Goal: Communication & Community: Answer question/provide support

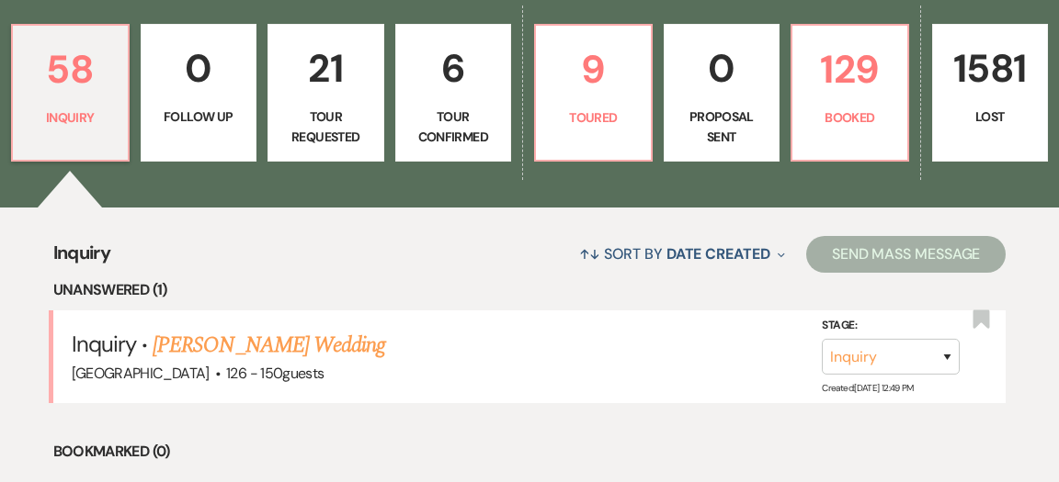
scroll to position [533, 0]
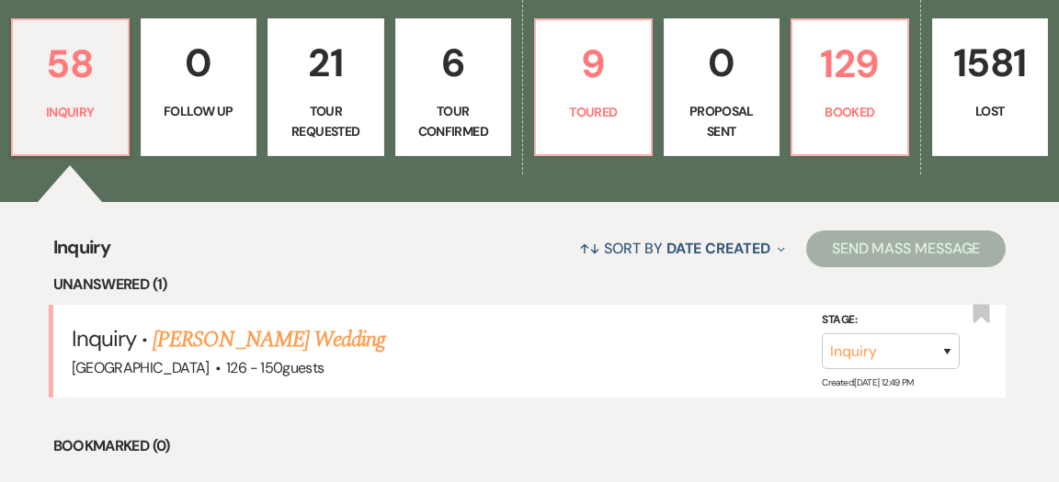
click at [265, 323] on link "[PERSON_NAME] Wedding" at bounding box center [269, 339] width 233 height 33
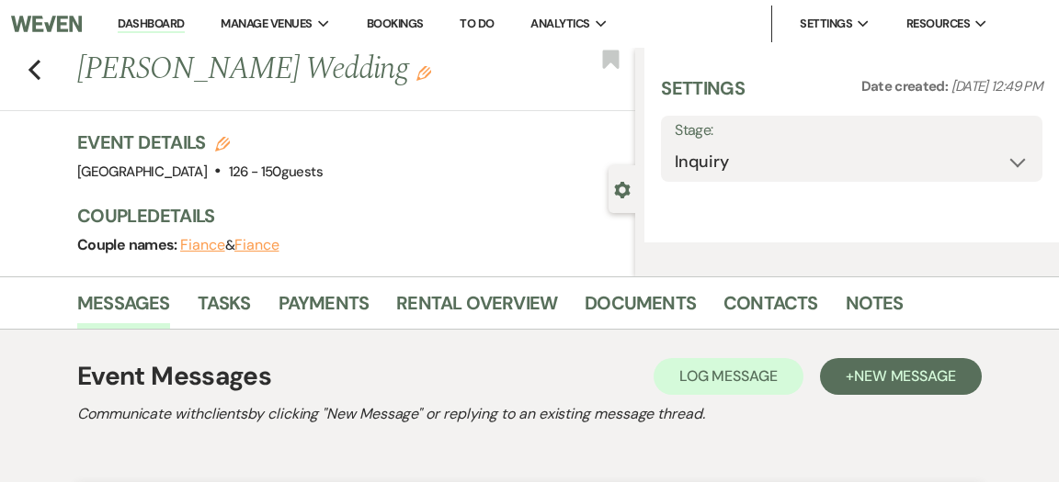
select select "4"
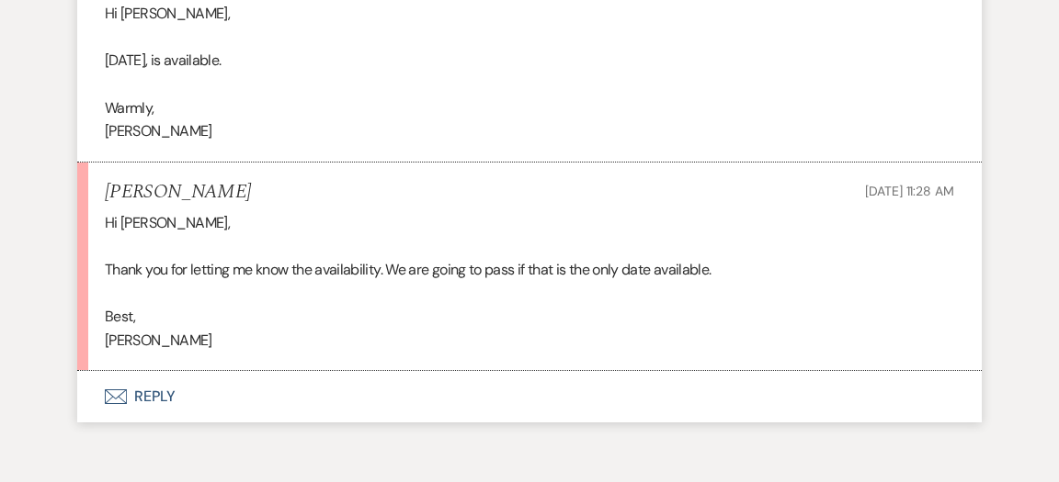
scroll to position [3283, 0]
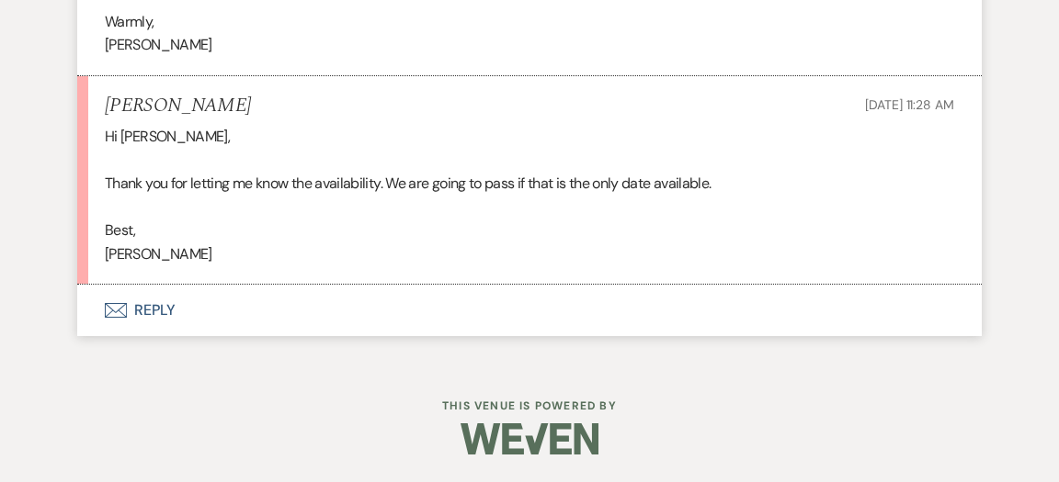
click at [157, 330] on button "Envelope Reply" at bounding box center [529, 310] width 904 height 51
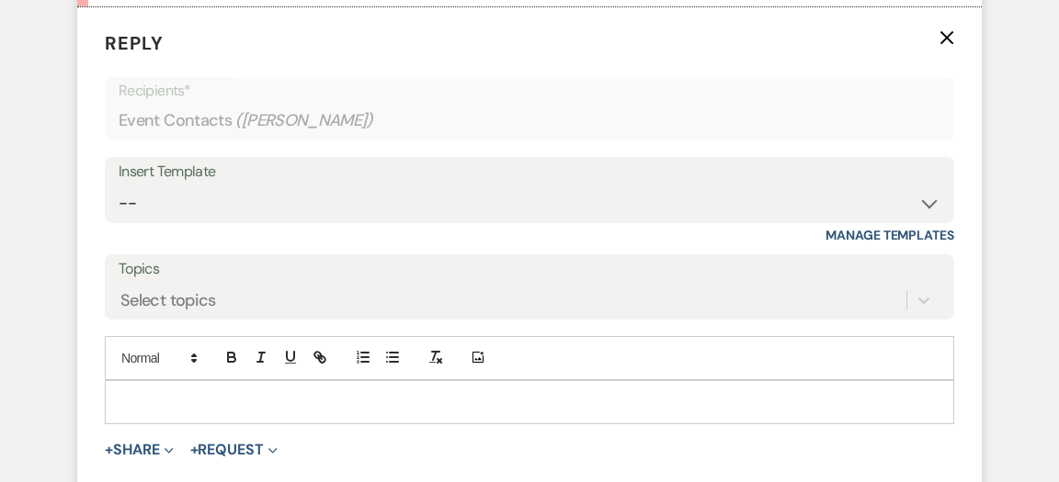
scroll to position [3648, 0]
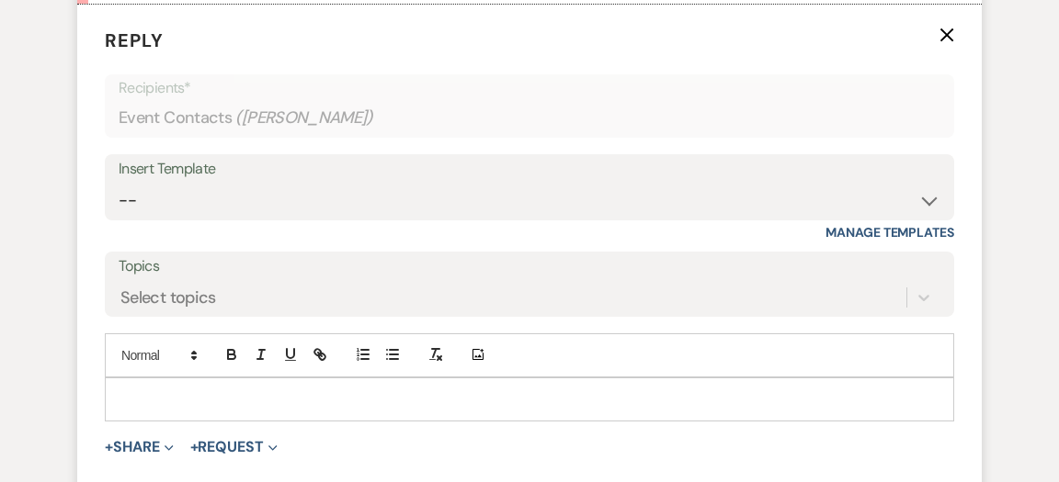
click at [351, 410] on p at bounding box center [529, 400] width 820 height 20
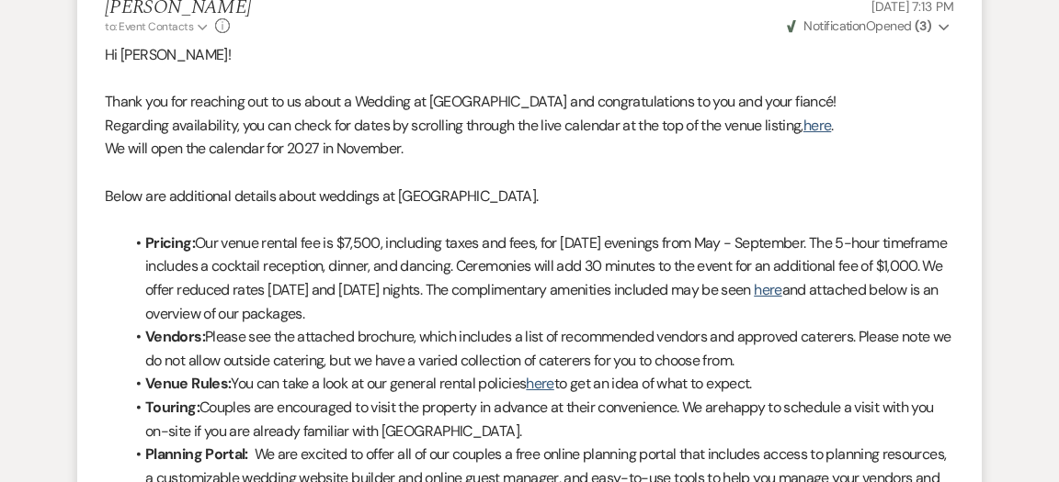
scroll to position [1756, 0]
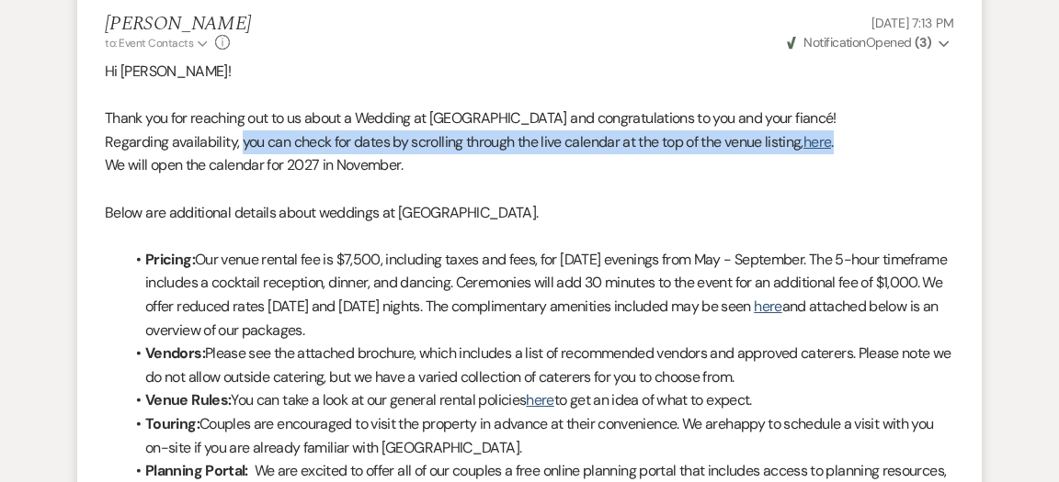
drag, startPoint x: 245, startPoint y: 187, endPoint x: 860, endPoint y: 190, distance: 614.8
click at [860, 154] on p "Regarding availability, you can check for dates by scrolling through the live c…" at bounding box center [529, 143] width 849 height 24
copy p "you can check for dates by scrolling through the live calendar at the top of th…"
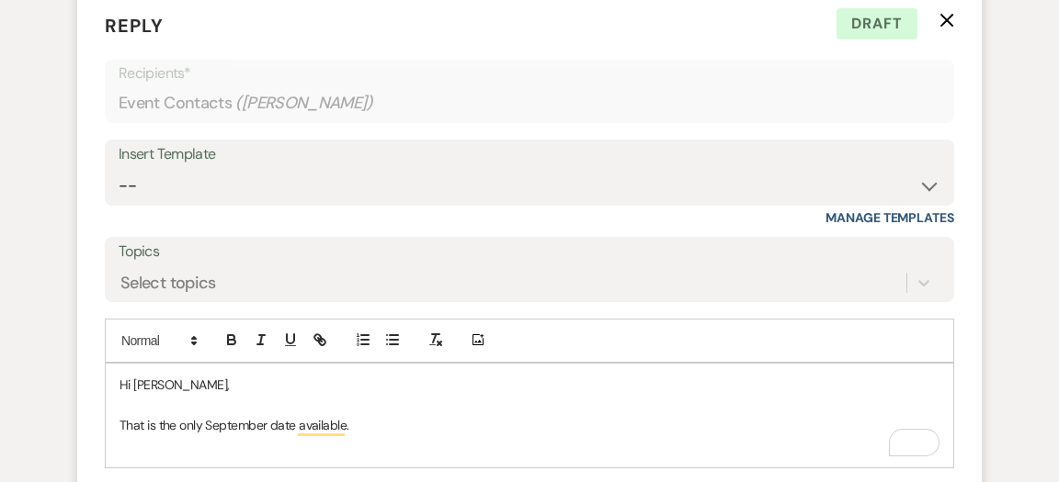
scroll to position [3989, 0]
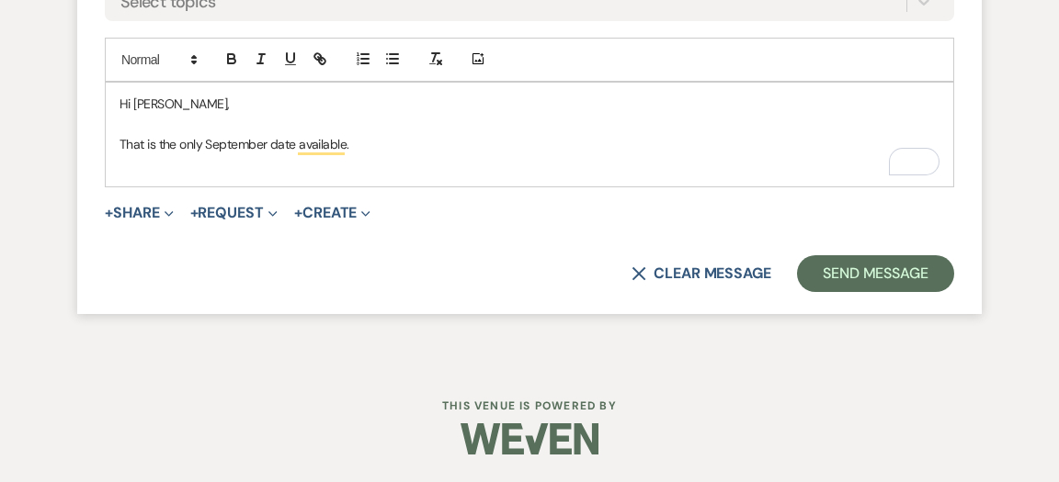
click at [430, 144] on p "That is the only September date available." at bounding box center [529, 144] width 820 height 20
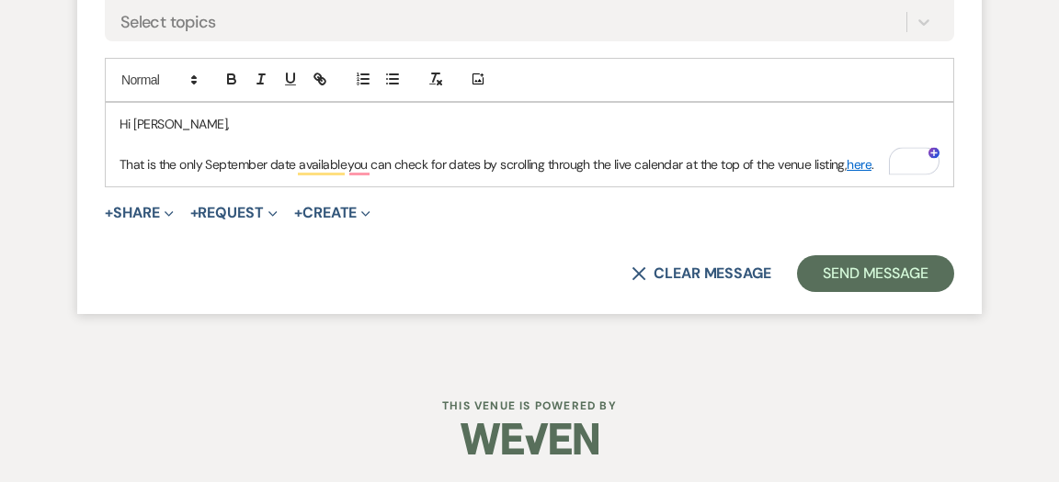
scroll to position [3968, 0]
click at [357, 166] on span "you can check for dates by scrolling through the live calendar at the top of th…" at bounding box center [596, 164] width 499 height 17
click at [880, 166] on p "That is the only September date available. You can check for dates by scrolling…" at bounding box center [529, 164] width 820 height 20
click at [880, 165] on p "That is the only September date available. You can check for dates by scrolling…" at bounding box center [529, 164] width 820 height 20
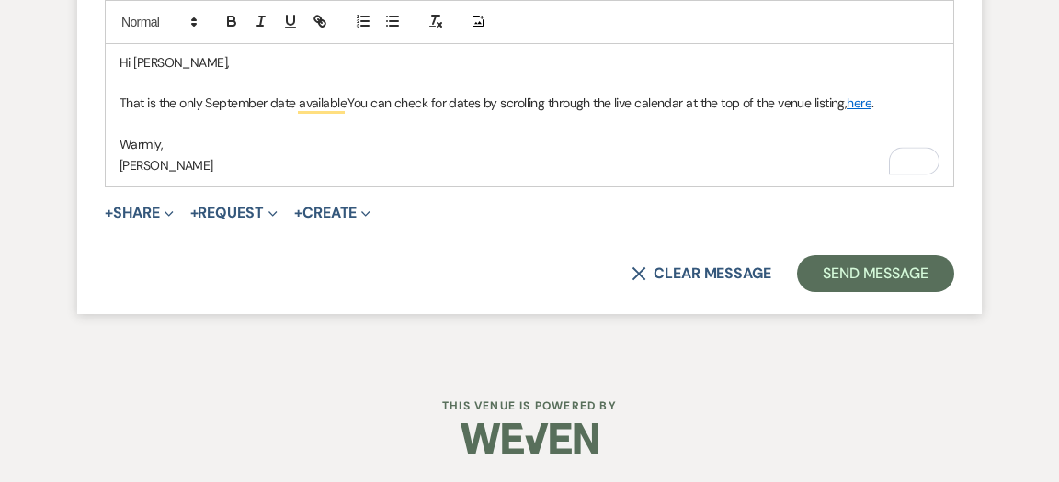
scroll to position [4030, 0]
click at [823, 278] on button "Send Message" at bounding box center [875, 273] width 157 height 37
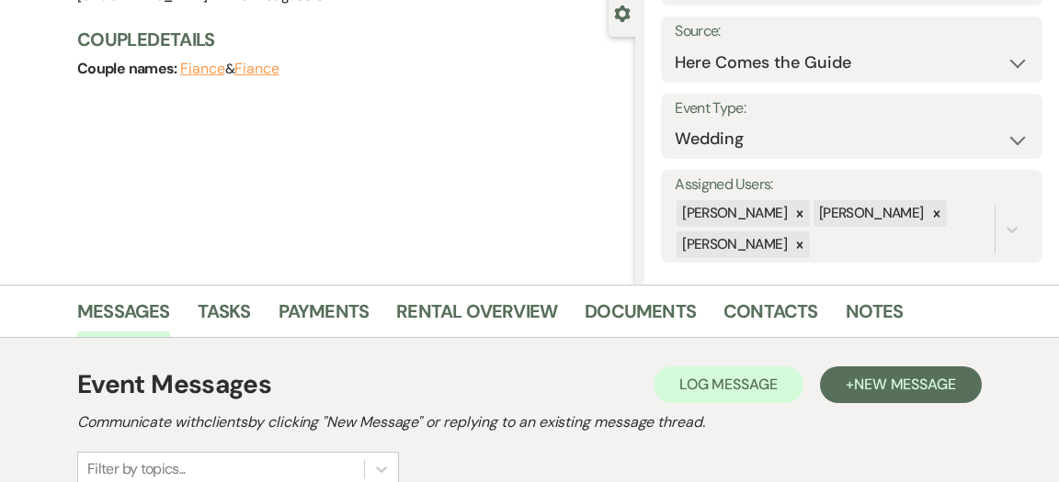
scroll to position [0, 0]
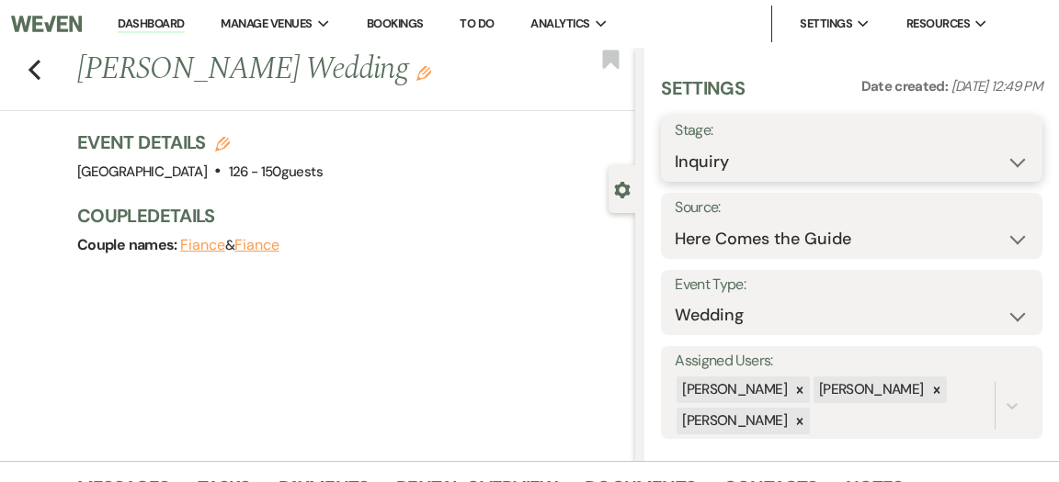
click at [1012, 160] on select "Inquiry Follow Up Tour Requested Tour Confirmed Toured Proposal Sent Booked Lost" at bounding box center [852, 162] width 354 height 36
select select "8"
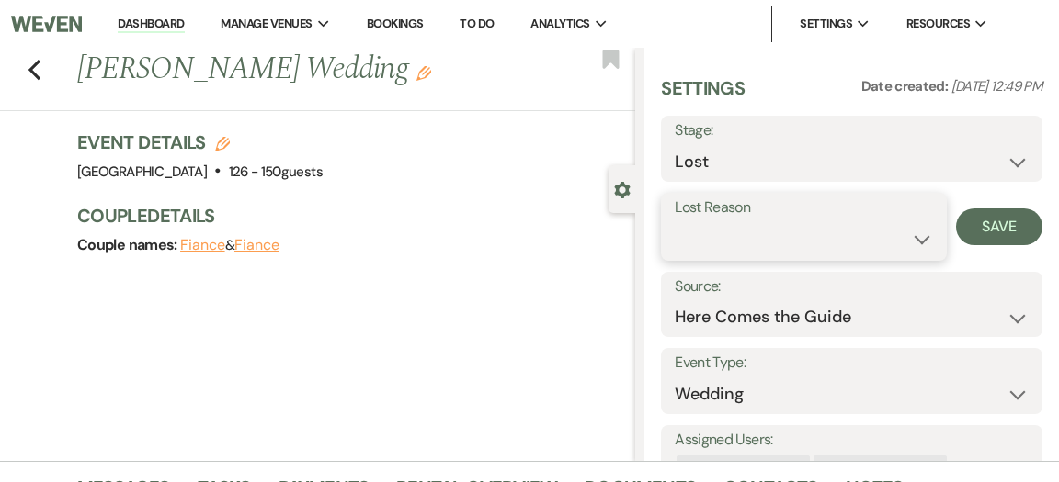
click at [918, 239] on select "Booked Elsewhere Budget Date Unavailable No Response Not a Good Match Capacity …" at bounding box center [804, 239] width 258 height 36
select select "8"
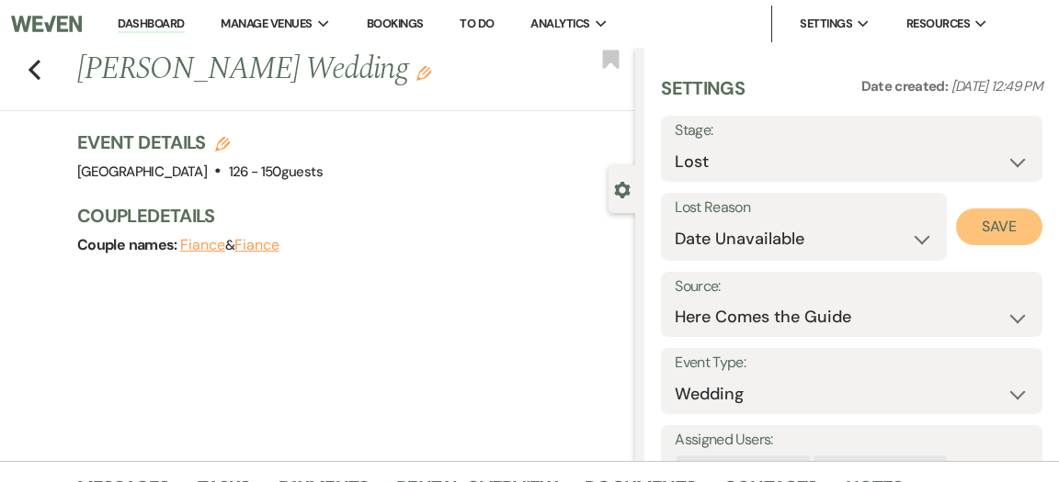
click at [974, 234] on button "Save" at bounding box center [999, 227] width 86 height 37
click at [142, 24] on link "Dashboard" at bounding box center [151, 24] width 66 height 17
select select "8"
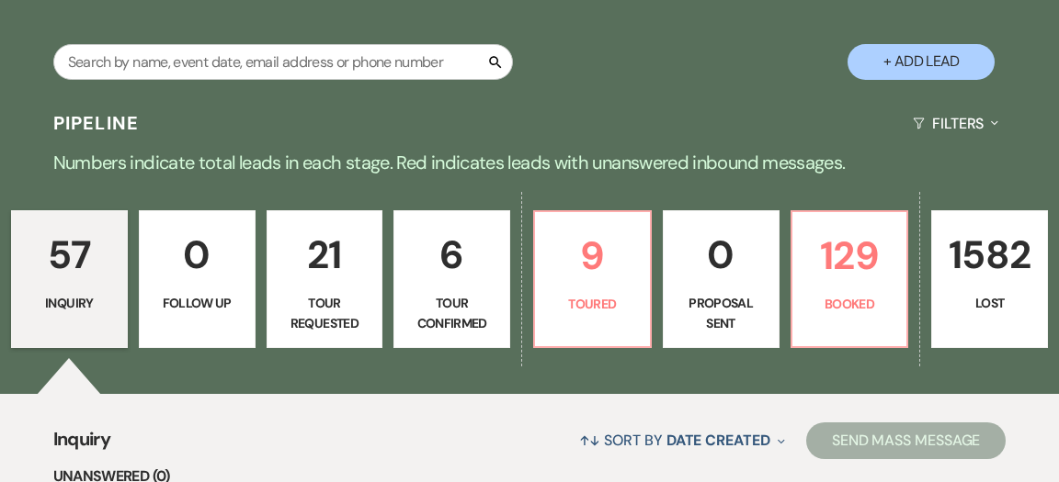
scroll to position [346, 0]
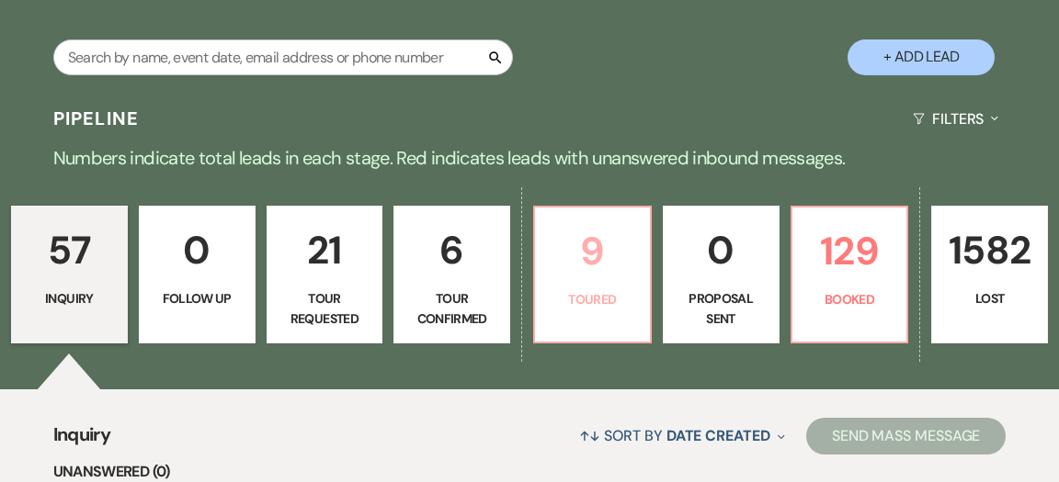
click at [567, 228] on p "9" at bounding box center [592, 252] width 93 height 62
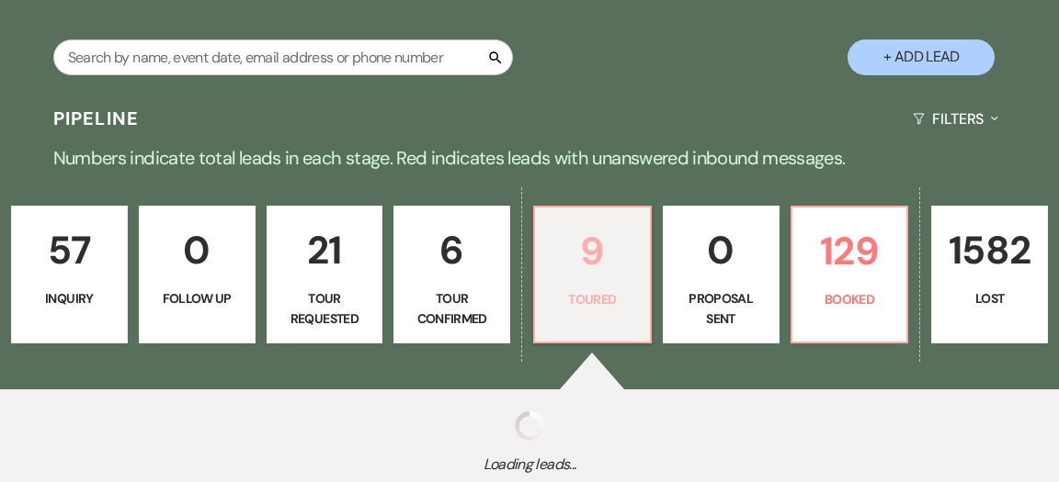
select select "5"
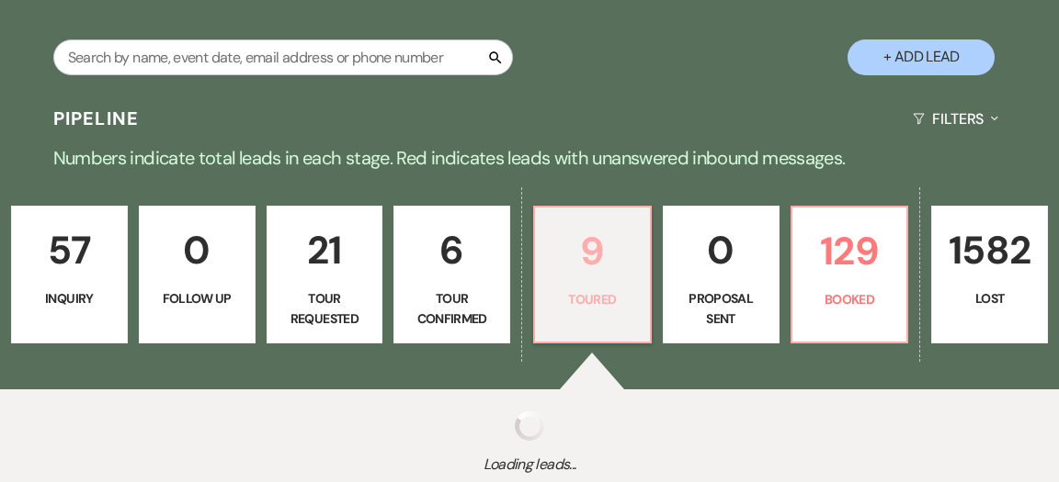
select select "5"
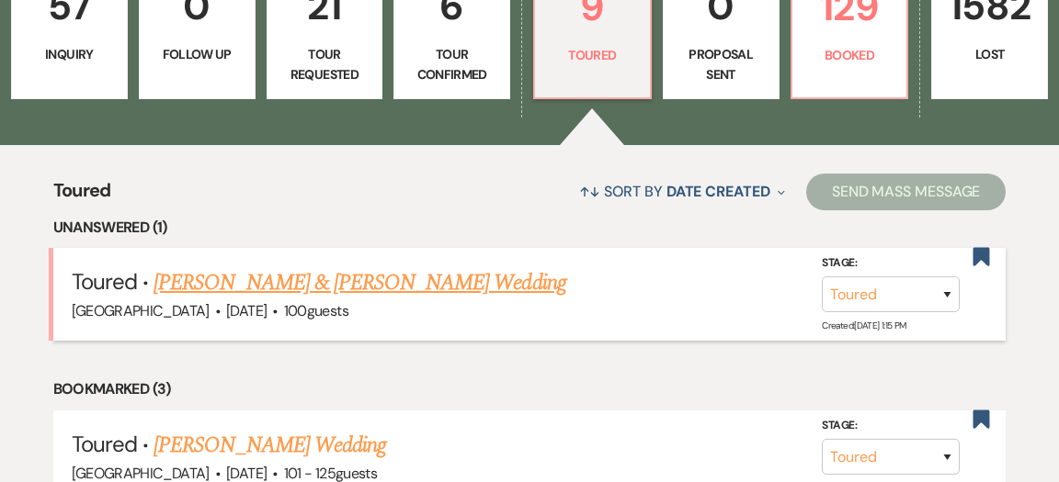
scroll to position [605, 0]
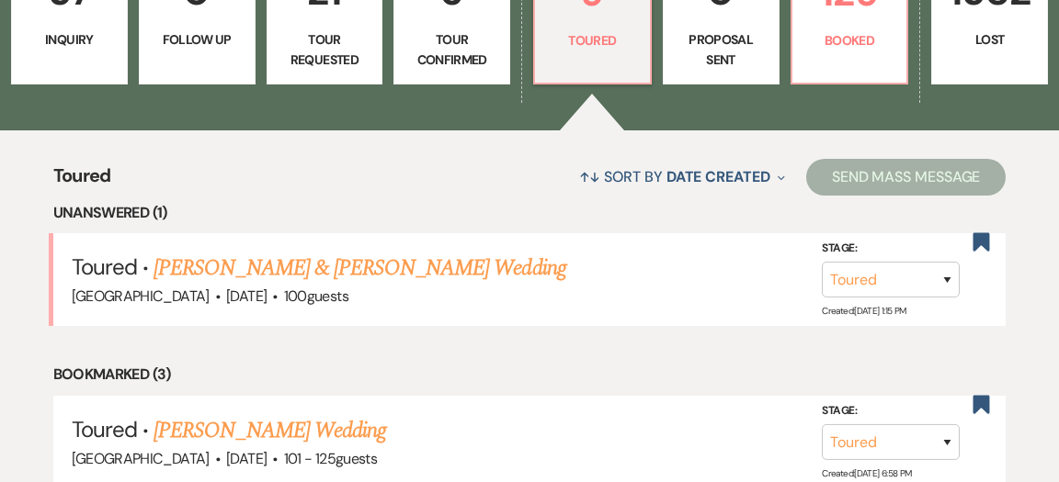
click at [414, 252] on link "[PERSON_NAME] & [PERSON_NAME] Wedding" at bounding box center [359, 268] width 412 height 33
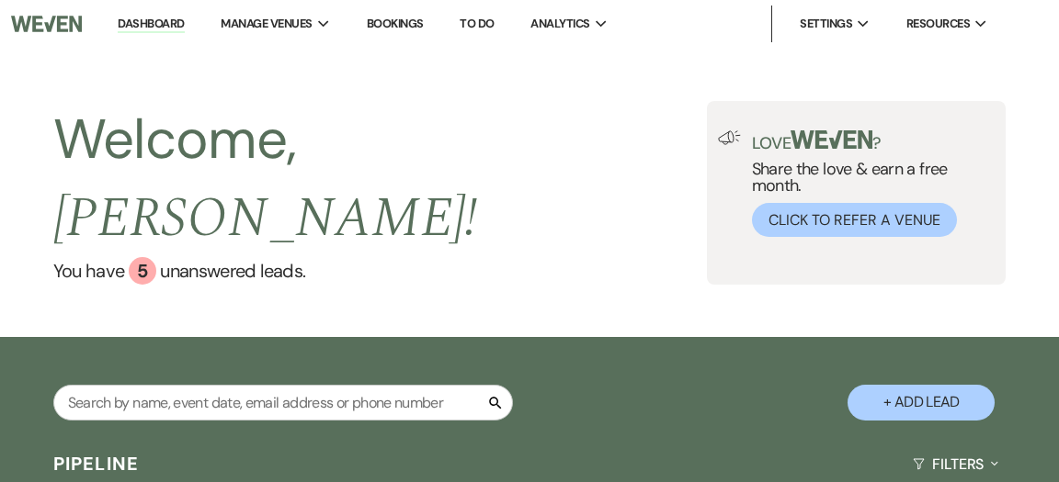
select select "5"
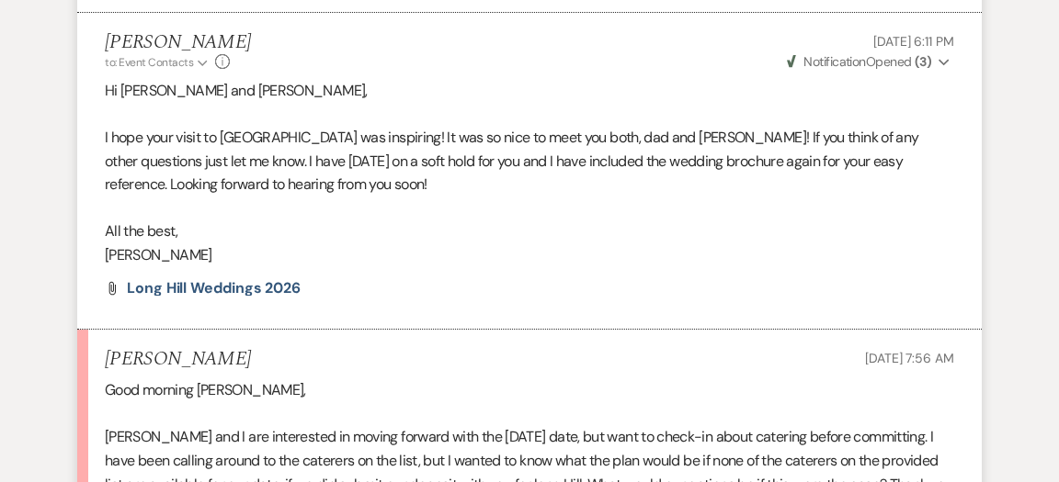
scroll to position [3342, 0]
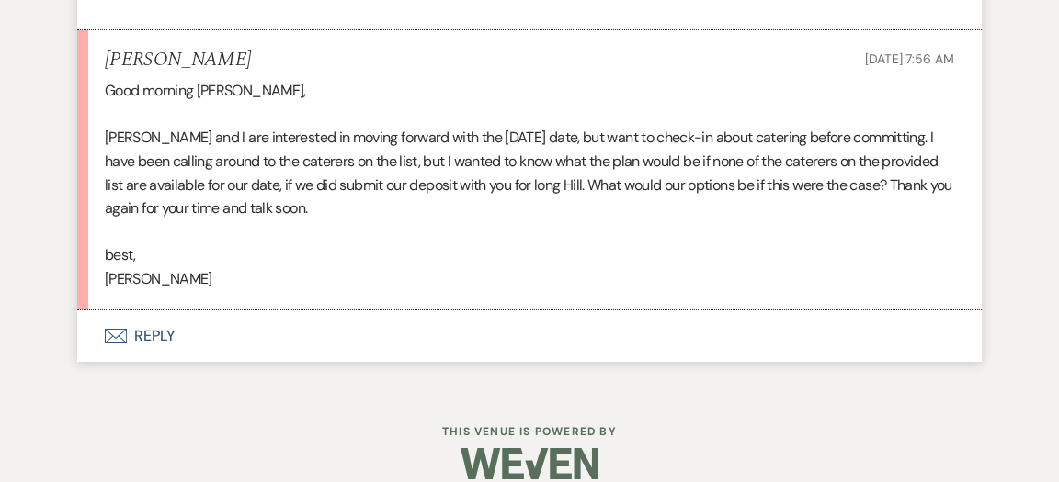
click at [145, 311] on button "Envelope Reply" at bounding box center [529, 336] width 904 height 51
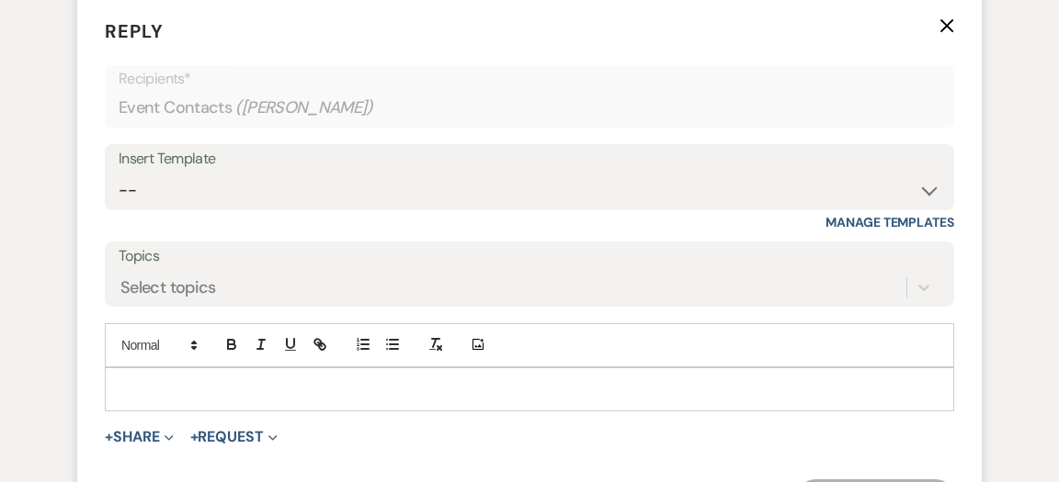
scroll to position [3658, 0]
click at [335, 379] on p "To enrich screen reader interactions, please activate Accessibility in Grammarl…" at bounding box center [529, 389] width 820 height 20
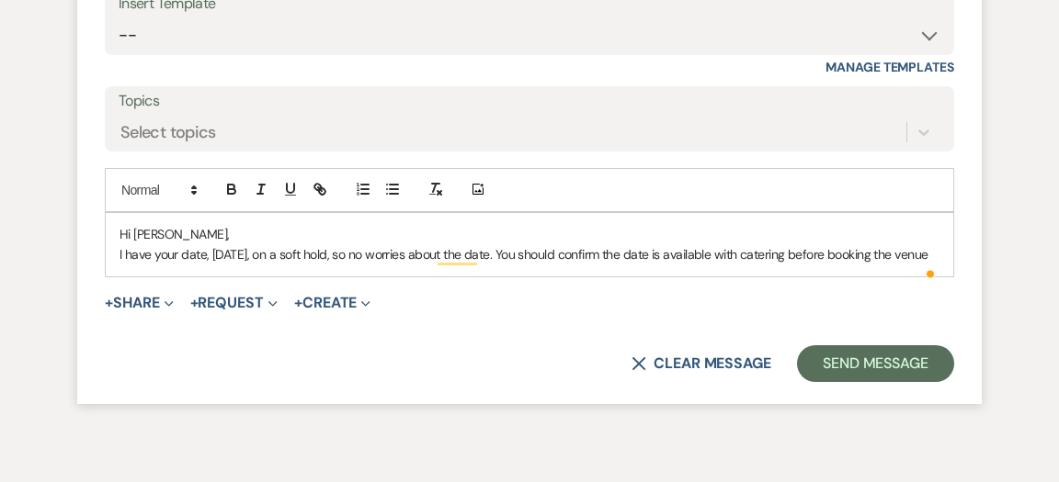
scroll to position [3819, 0]
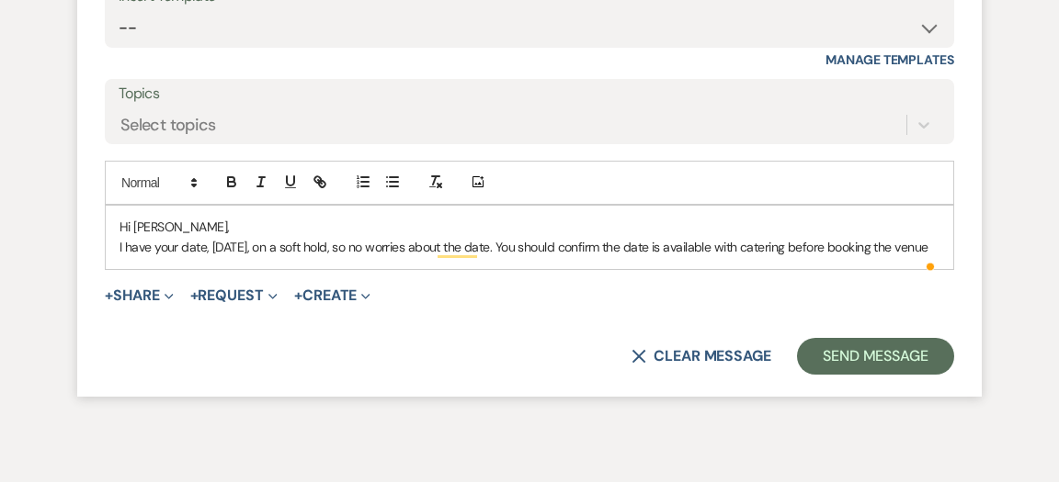
click at [221, 244] on p "I have your date, [DATE], on a soft hold, so no worries about the date. You sho…" at bounding box center [529, 247] width 820 height 20
click at [783, 237] on p "I have your date, [DATE], on a soft hold, so no worries about the date. You sho…" at bounding box center [529, 247] width 820 height 20
click at [187, 242] on p "I have your date, [DATE], on a soft hold, so no worries about the date. You sho…" at bounding box center [529, 247] width 820 height 20
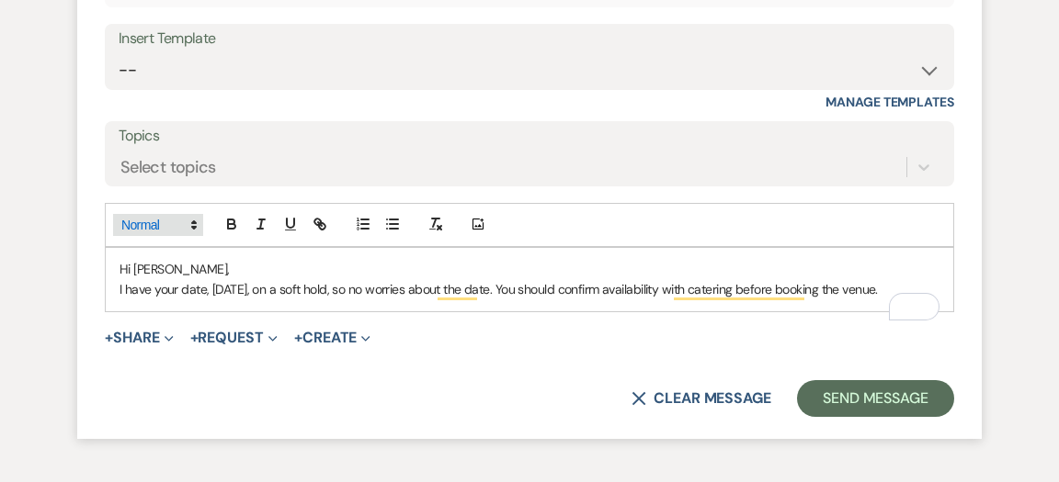
scroll to position [3779, 0]
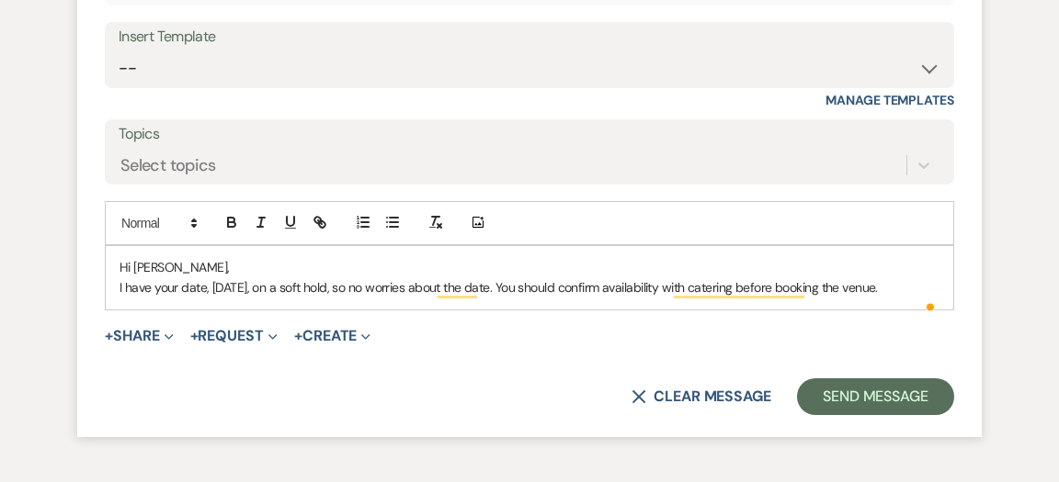
click at [221, 278] on p "I have your date, [DATE], on a soft hold, so no worries about the date. You sho…" at bounding box center [529, 288] width 820 height 20
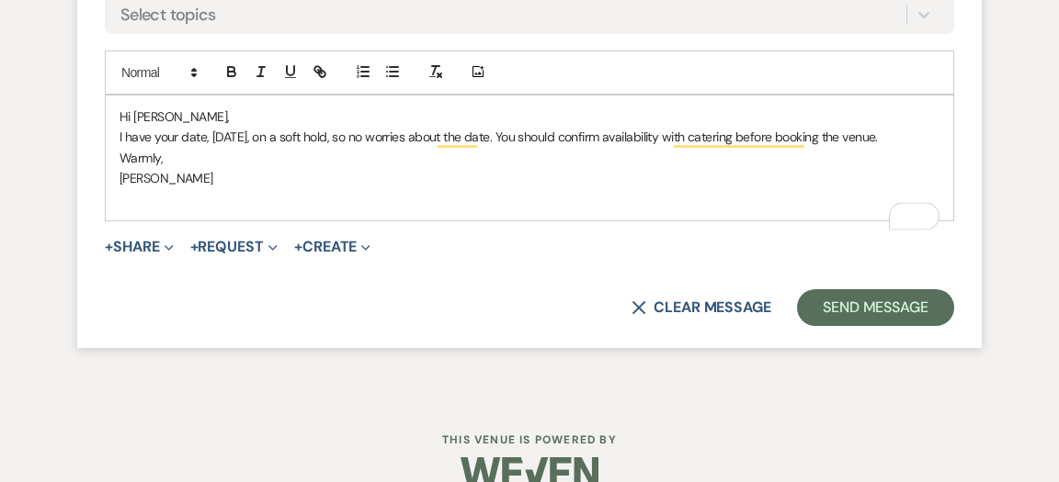
scroll to position [3941, 0]
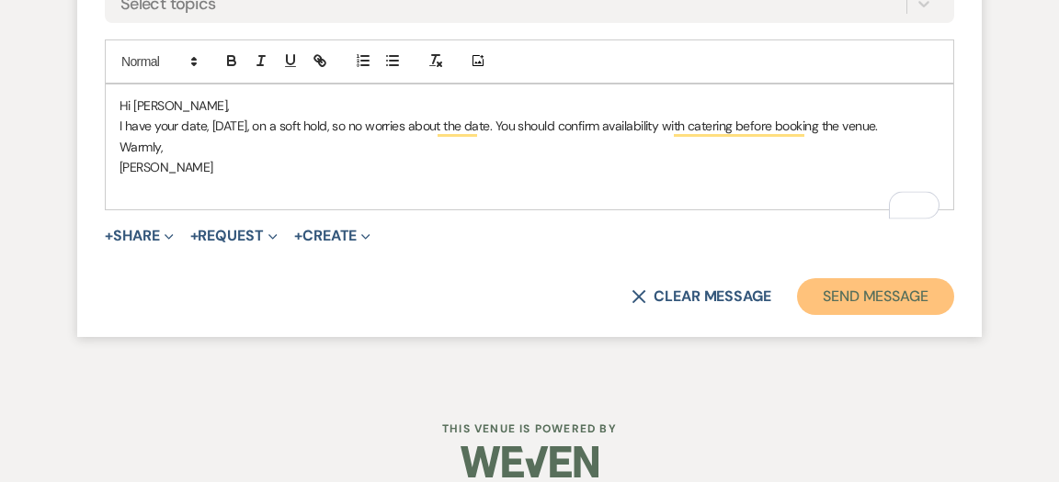
click at [859, 293] on button "Send Message" at bounding box center [875, 296] width 157 height 37
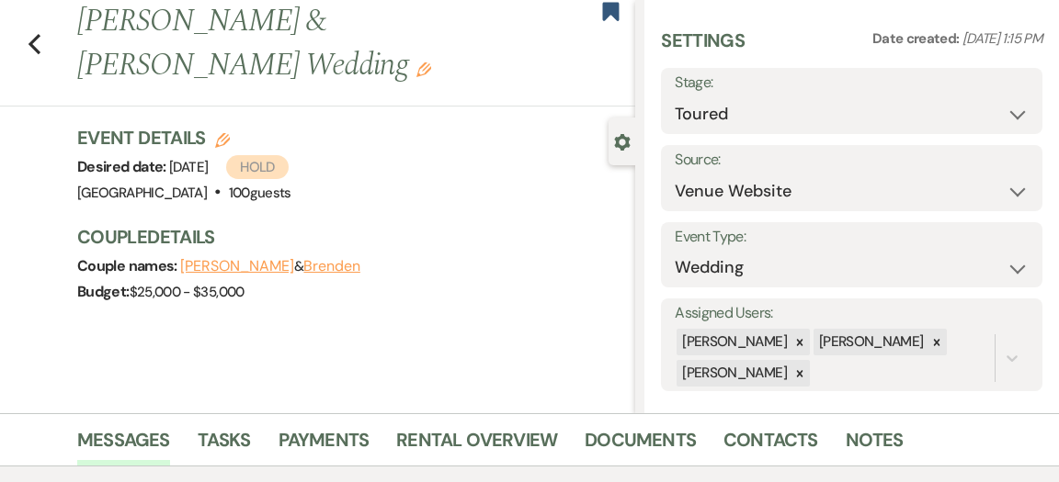
scroll to position [0, 0]
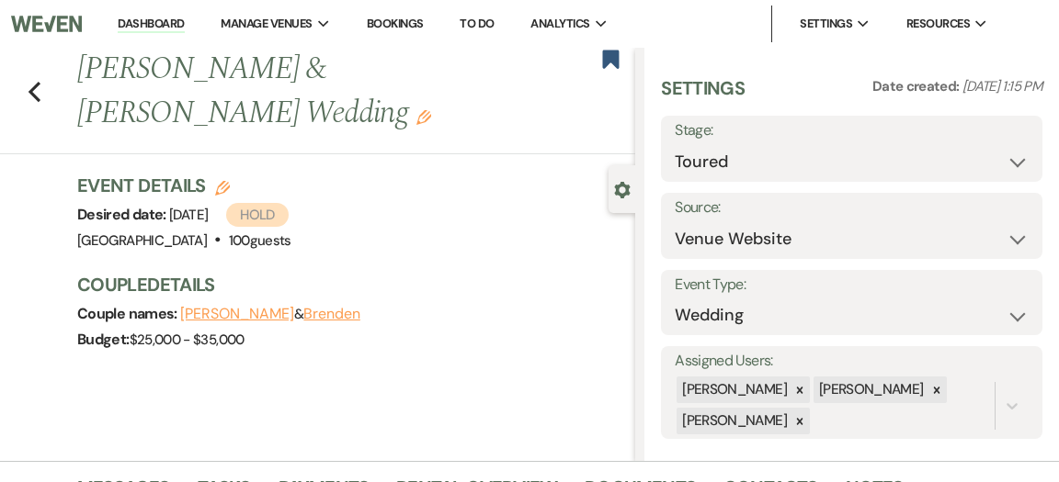
click at [160, 20] on link "Dashboard" at bounding box center [151, 24] width 66 height 17
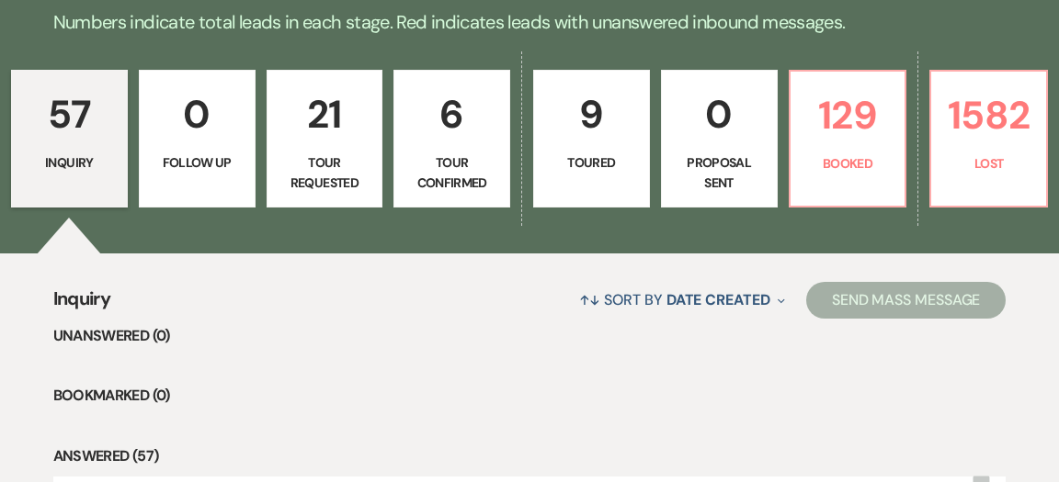
scroll to position [484, 0]
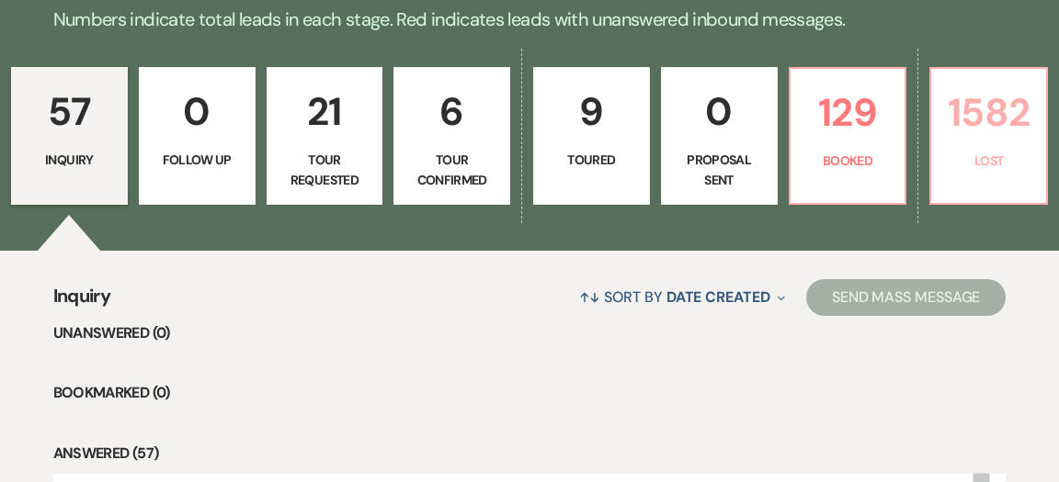
click at [1005, 128] on link "1582 Lost" at bounding box center [988, 136] width 119 height 138
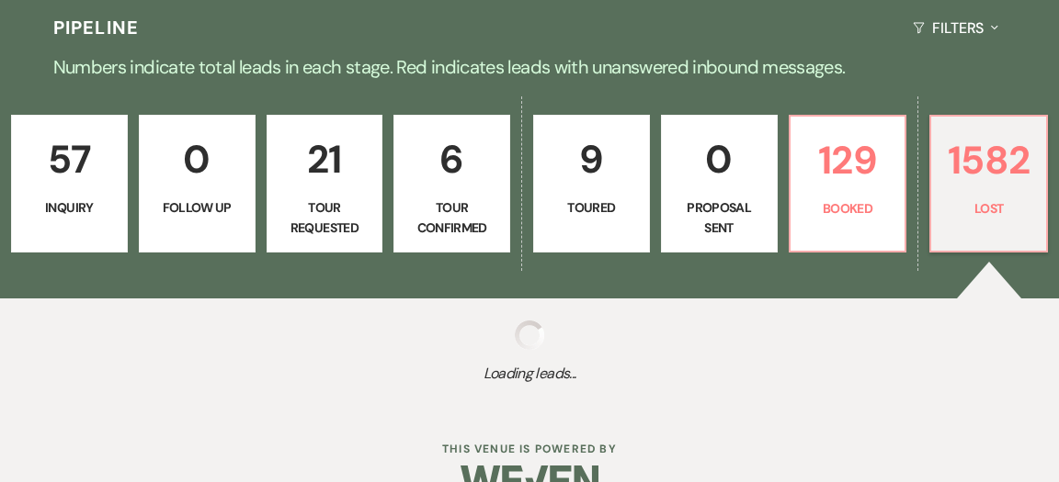
select select "8"
select select "10"
select select "8"
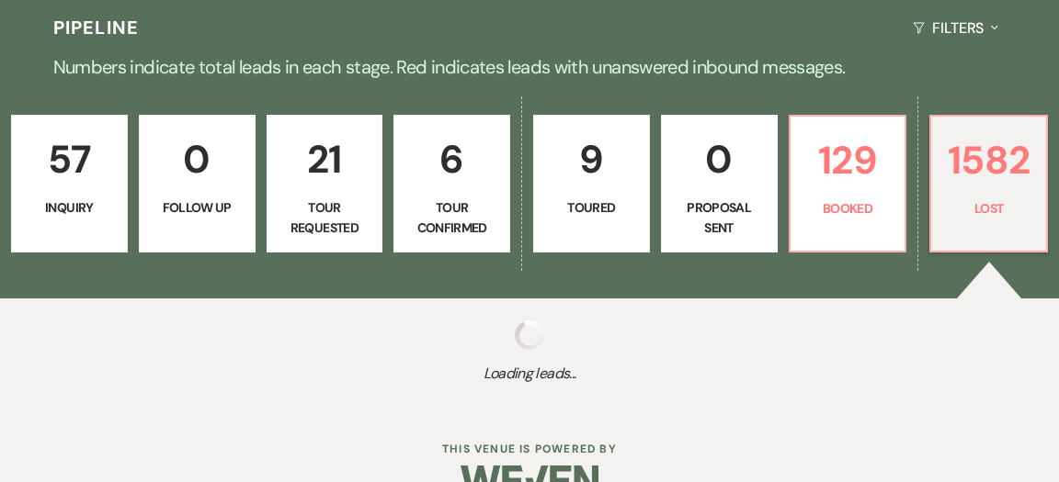
select select "10"
select select "8"
select select "11"
select select "8"
select select "6"
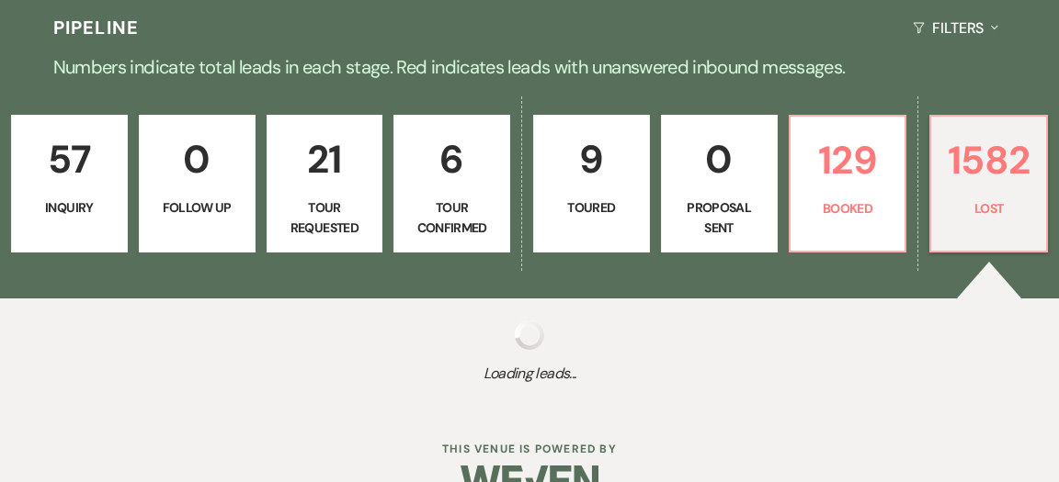
select select "8"
select select "1"
select select "8"
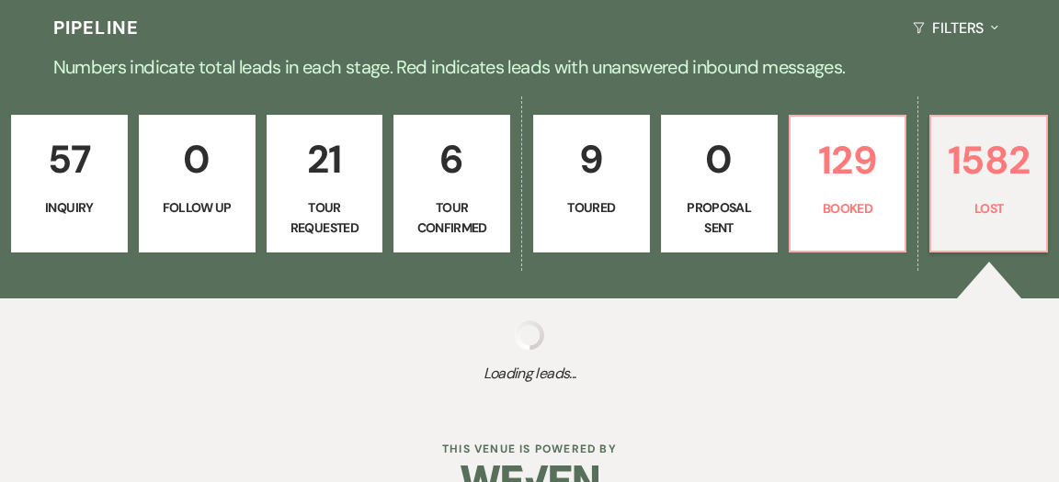
select select "11"
select select "8"
select select "5"
select select "8"
select select "11"
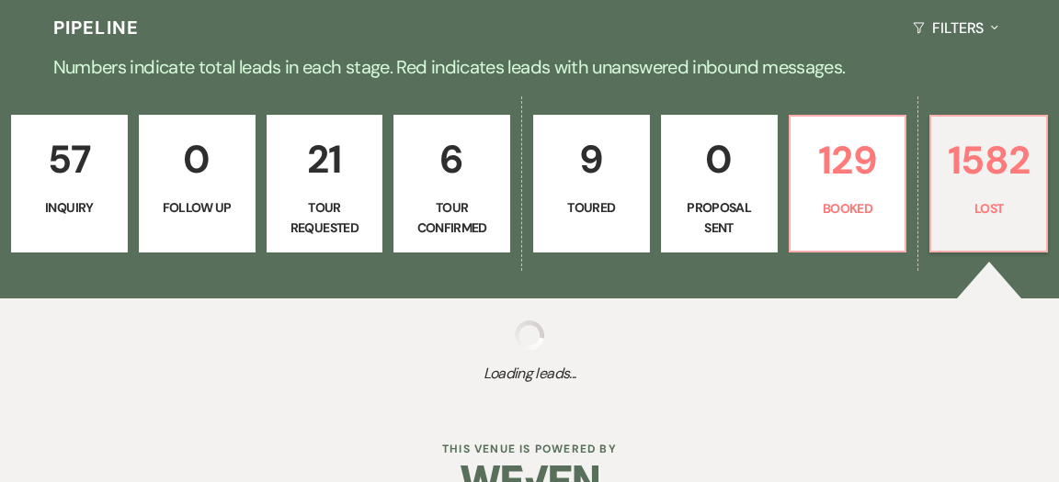
select select "8"
select select "5"
select select "8"
select select "5"
select select "8"
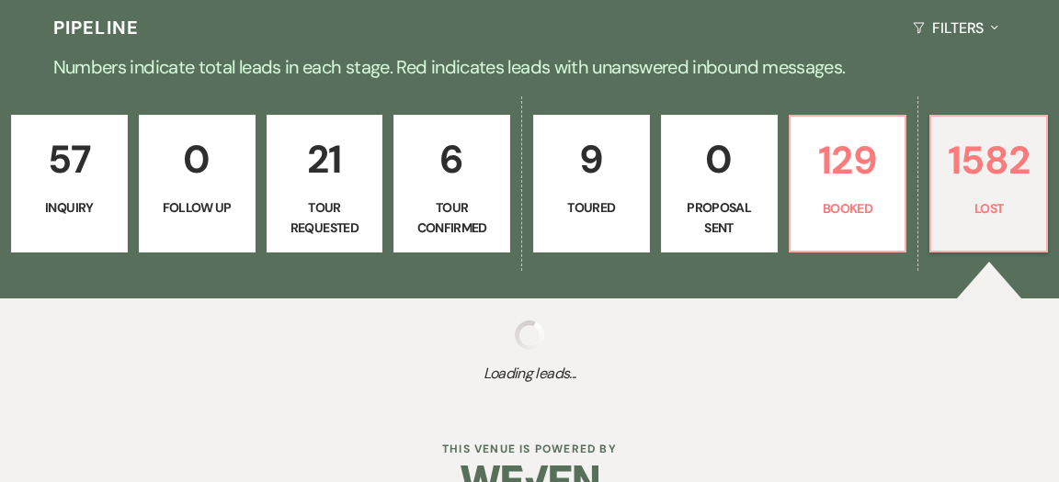
select select "11"
select select "8"
select select "11"
select select "8"
select select "6"
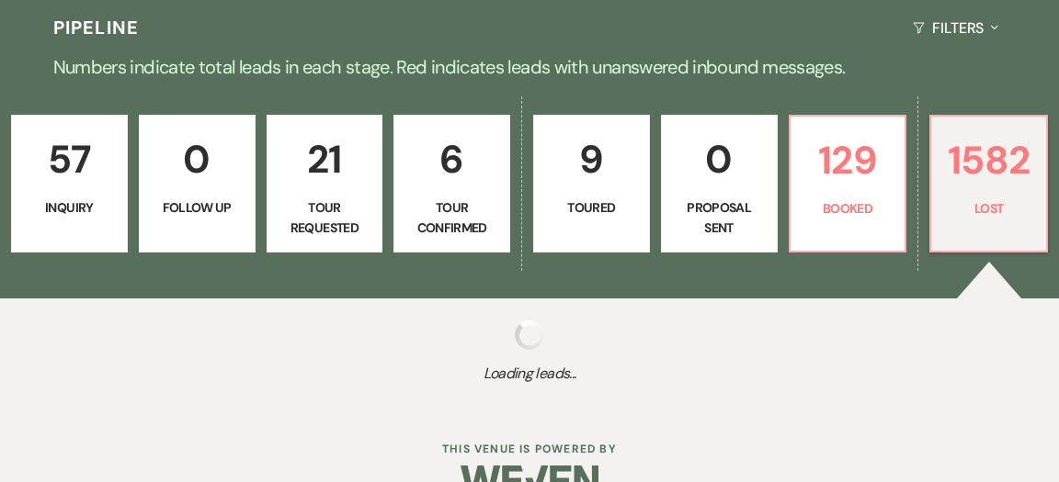
select select "8"
select select "5"
select select "8"
select select "5"
select select "8"
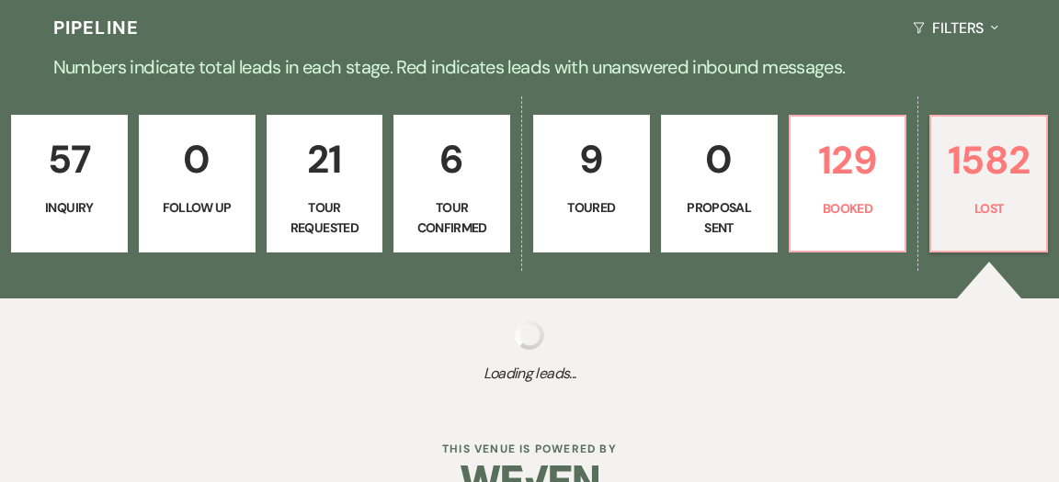
select select "5"
select select "8"
select select "10"
select select "8"
select select "11"
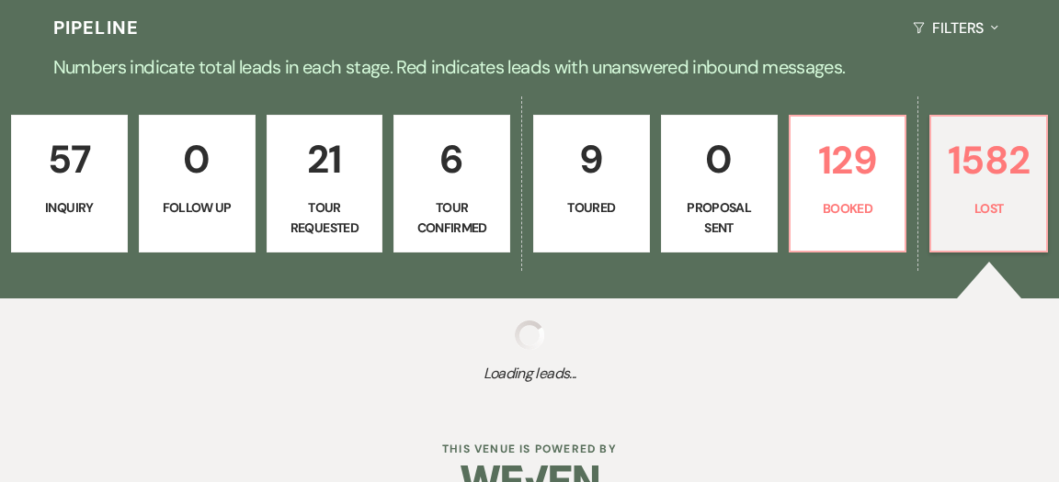
select select "8"
select select "10"
select select "8"
select select "5"
select select "8"
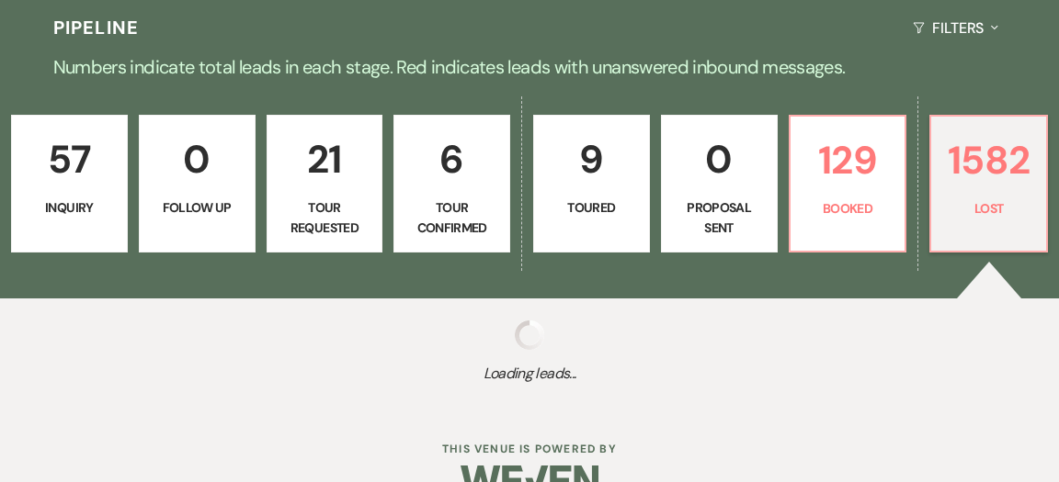
select select "5"
select select "8"
select select "5"
select select "8"
select select "5"
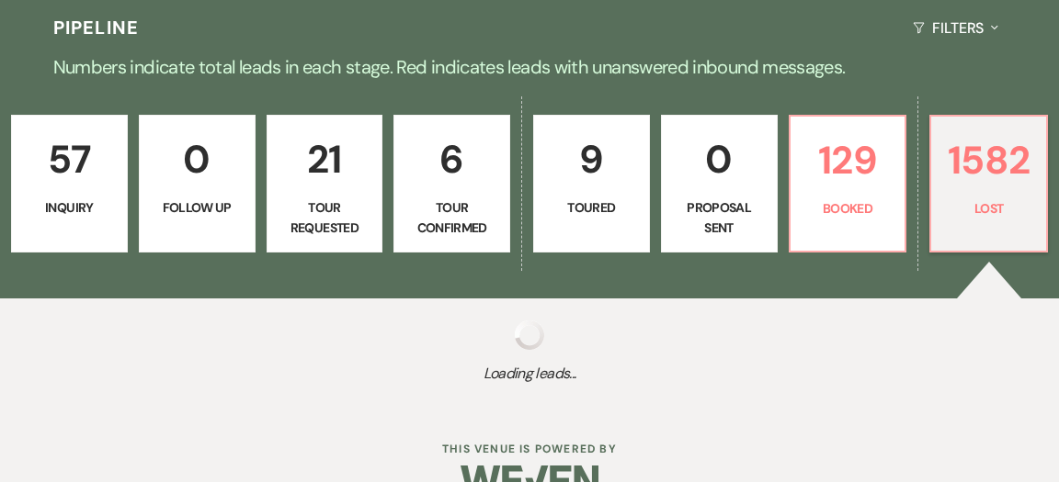
select select "8"
select select "5"
select select "8"
select select "5"
select select "8"
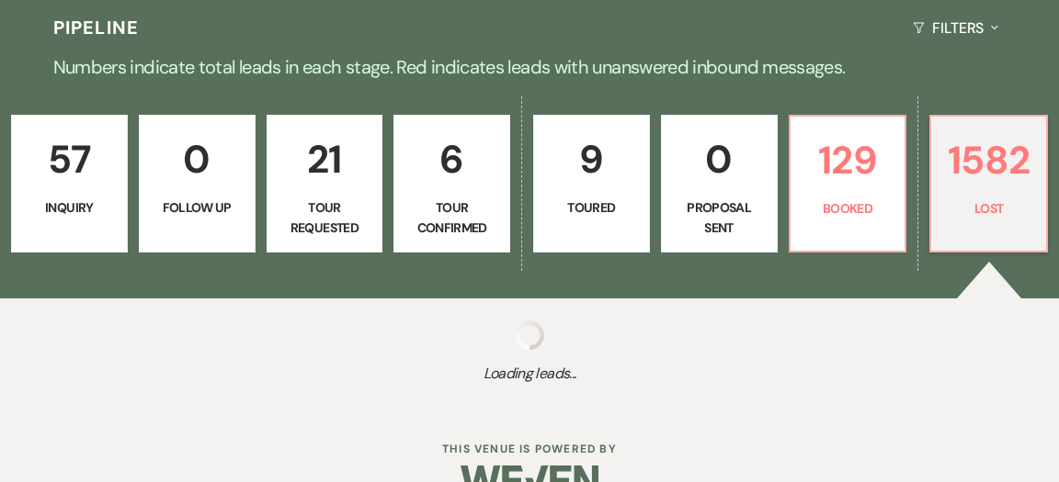
select select "5"
select select "8"
select select "5"
select select "8"
select select "9"
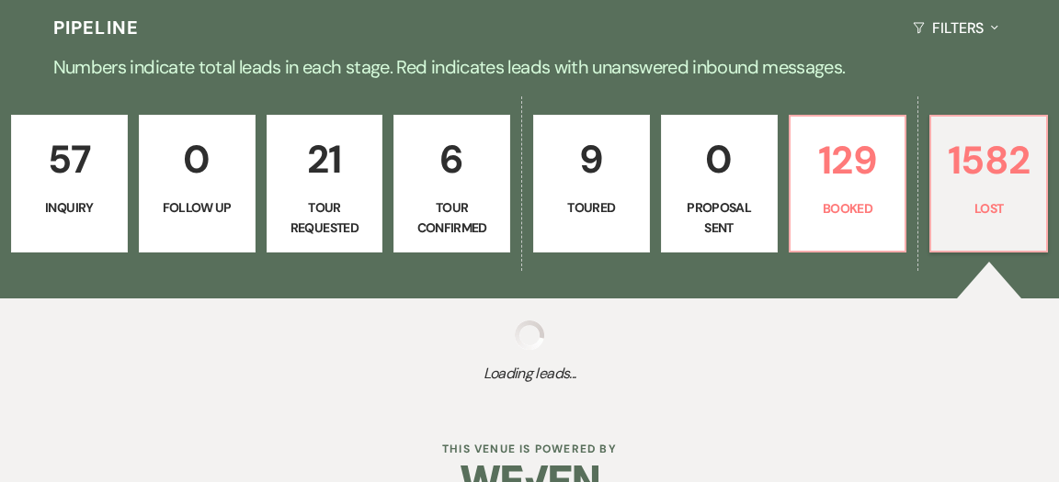
select select "8"
select select "9"
select select "8"
select select "5"
select select "8"
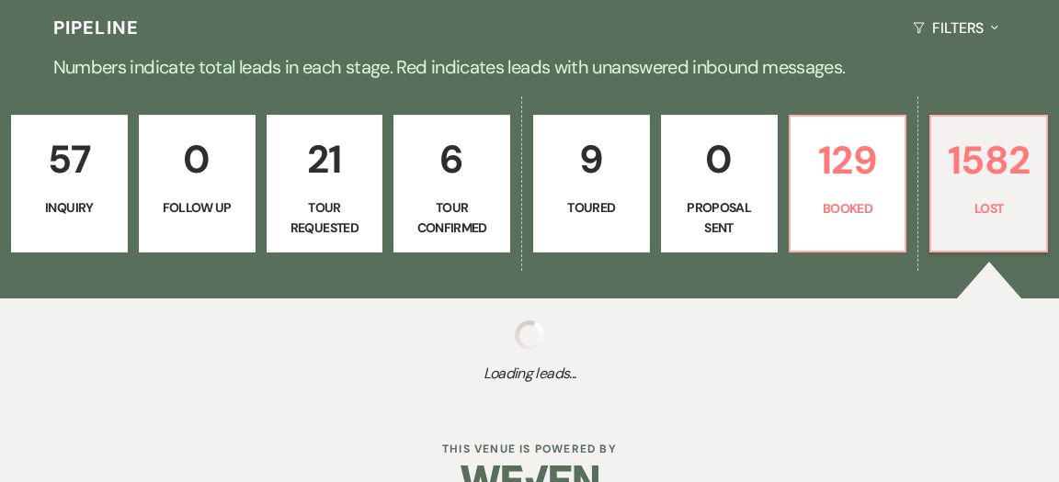
select select "5"
select select "8"
select select "5"
select select "8"
select select "5"
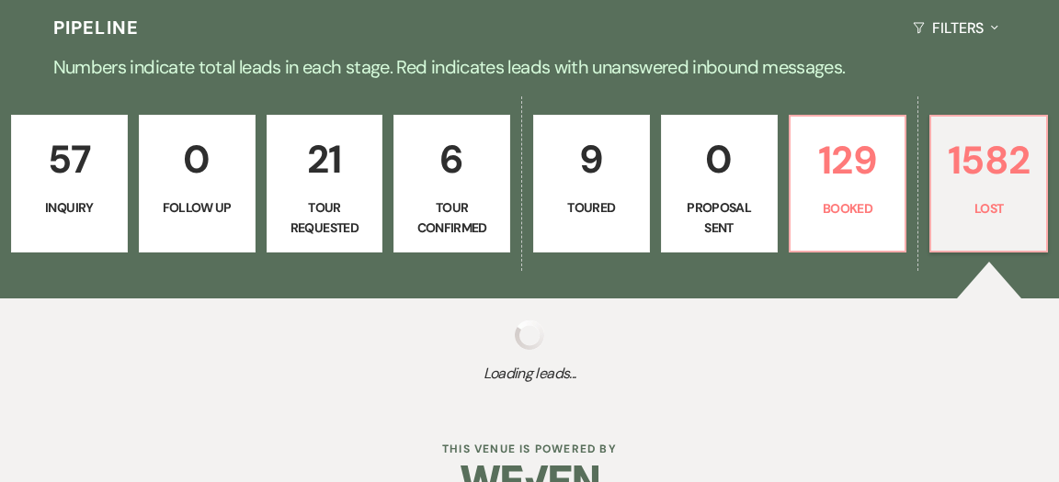
select select "8"
select select "6"
select select "8"
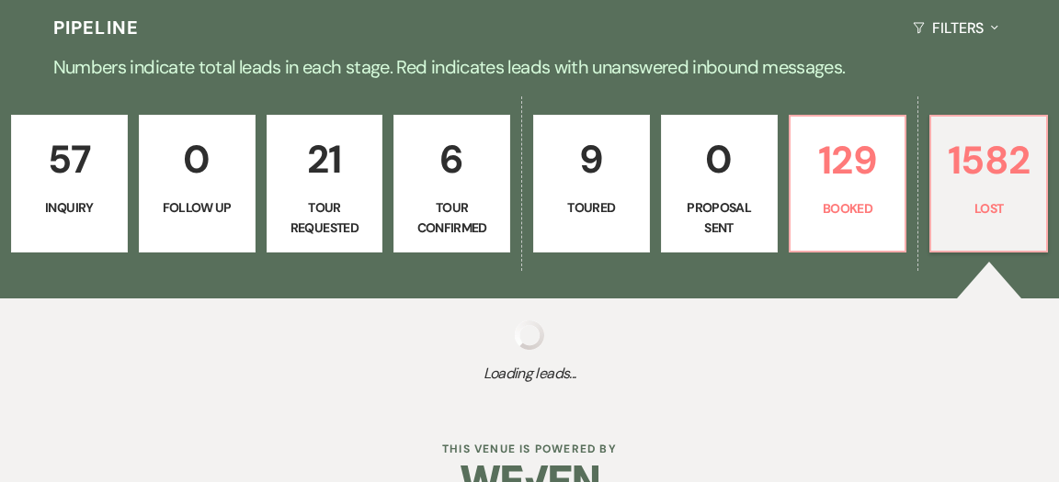
select select "5"
select select "8"
select select "5"
select select "8"
select select "5"
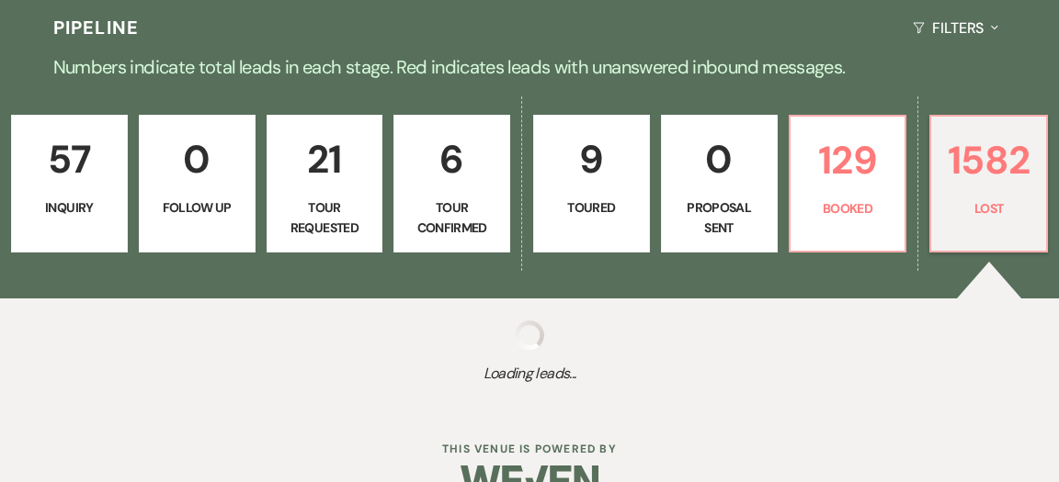
select select "8"
select select "5"
select select "8"
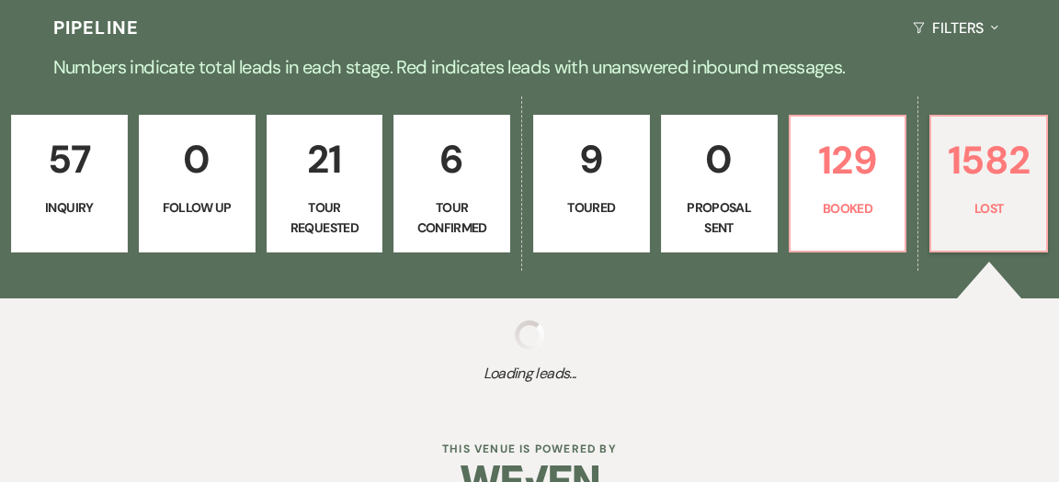
select select "5"
select select "8"
select select "5"
select select "8"
select select "5"
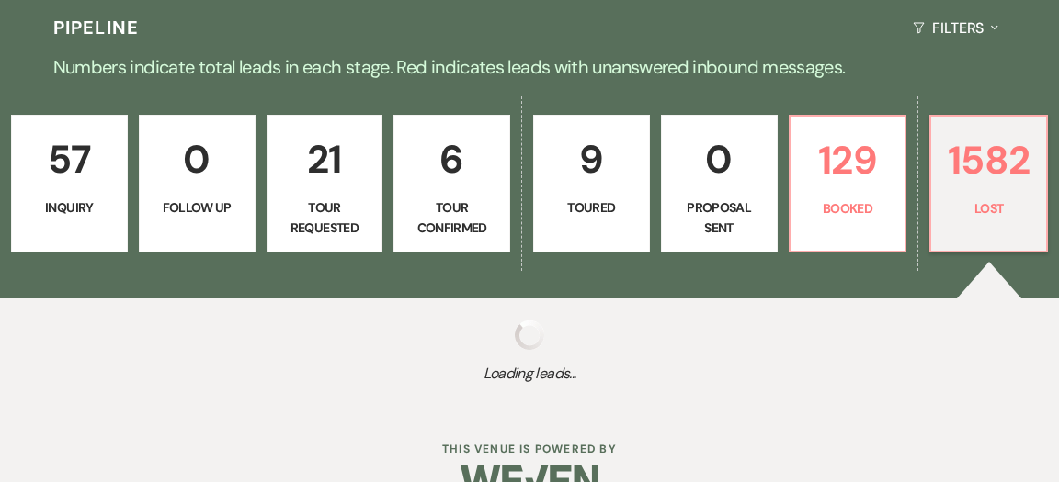
select select "8"
select select "10"
select select "8"
select select "5"
select select "8"
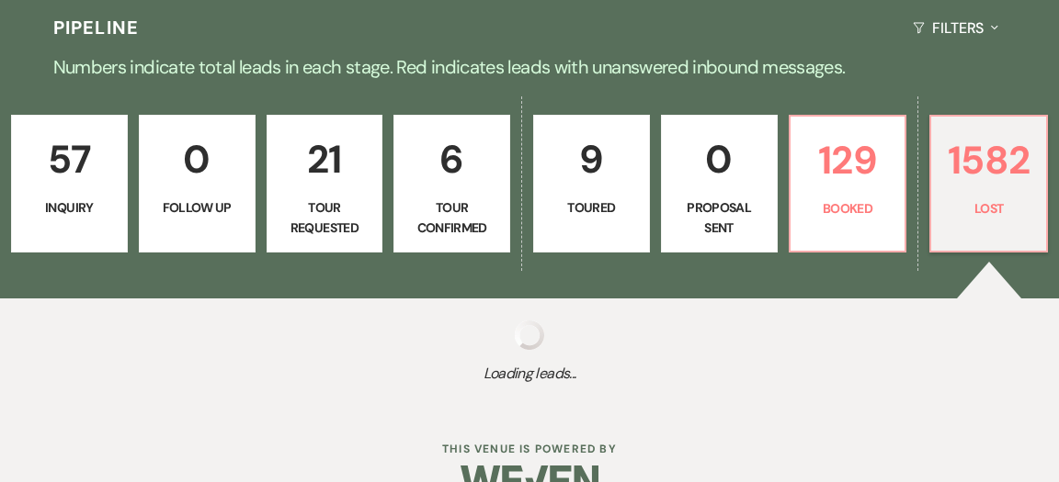
select select "5"
select select "8"
select select "10"
select select "8"
select select "10"
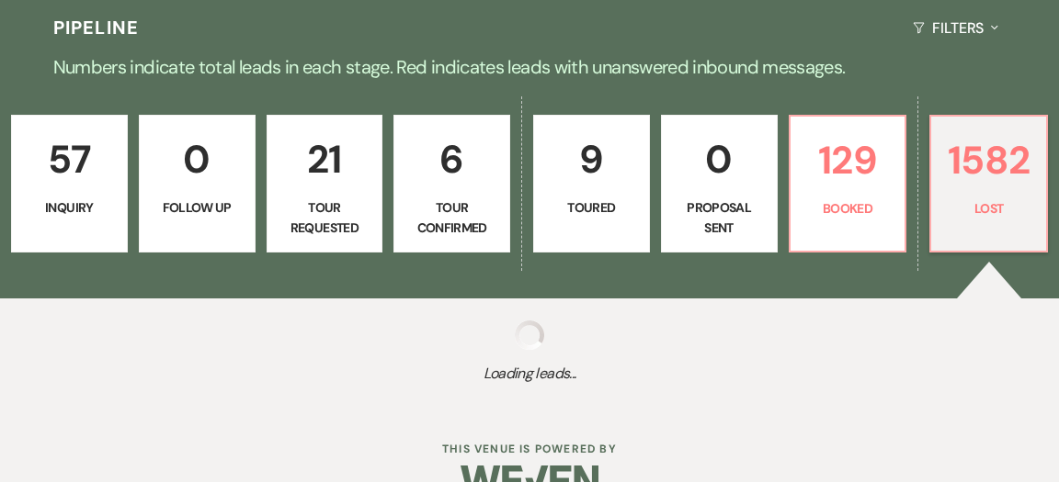
select select "8"
select select "5"
select select "8"
select select "5"
select select "8"
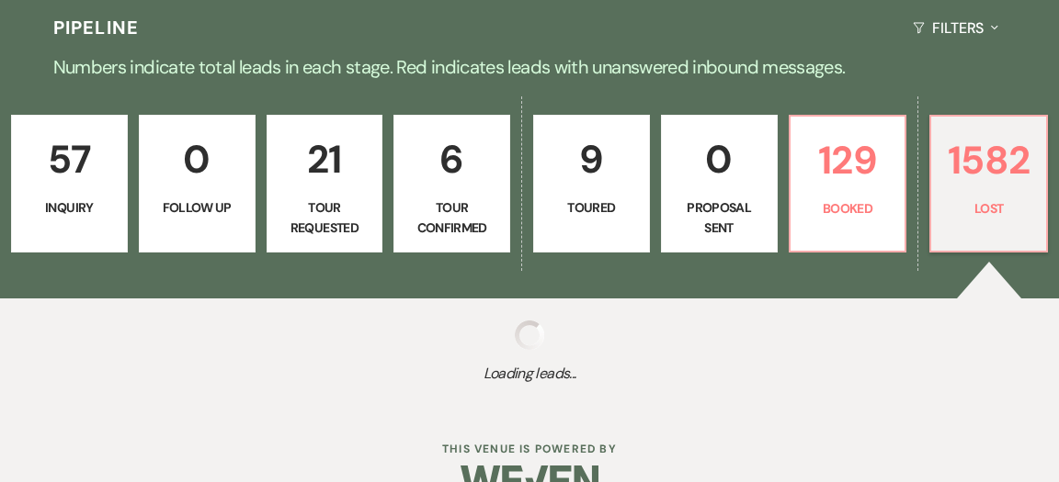
select select "5"
select select "8"
select select "5"
select select "8"
select select "5"
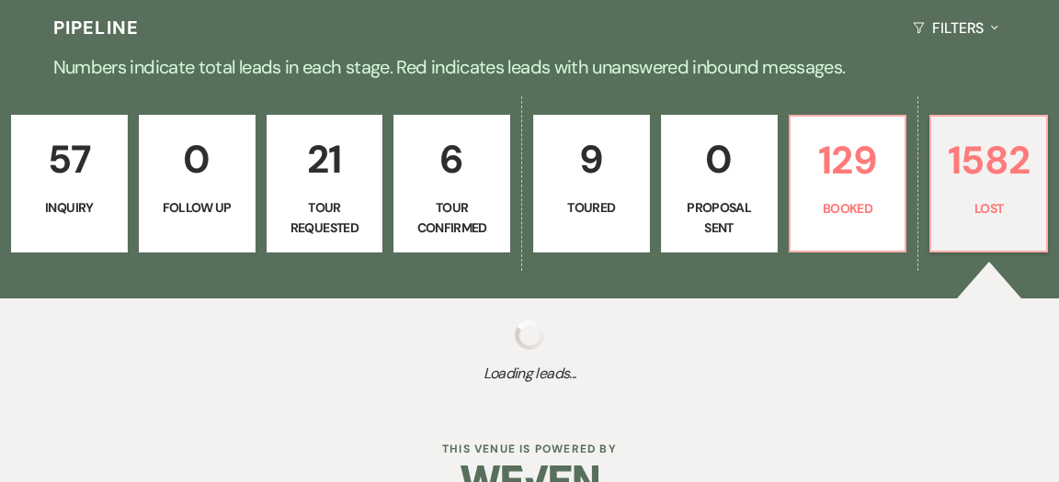
select select "8"
select select "5"
select select "8"
select select "10"
select select "8"
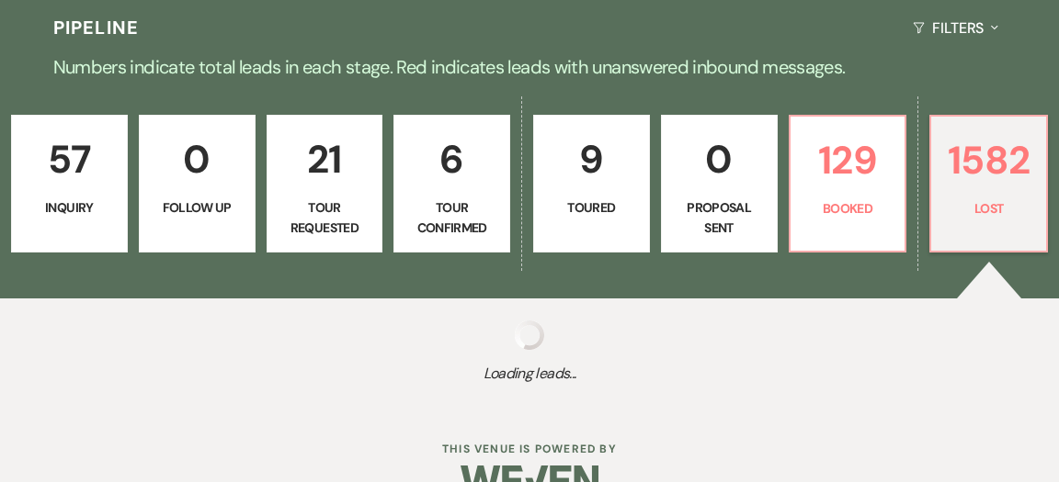
select select "8"
select select "5"
select select "8"
select select "5"
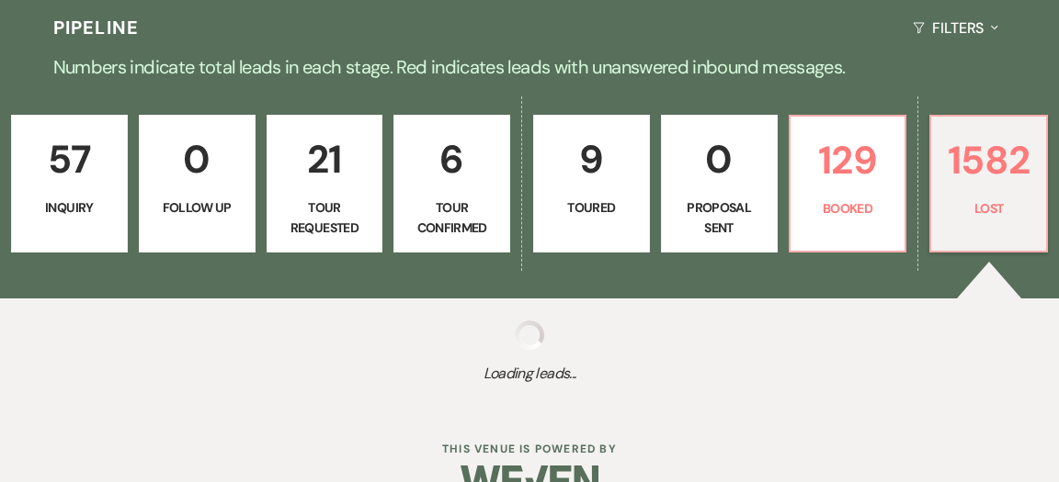
select select "8"
select select "5"
select select "8"
select select "1"
select select "8"
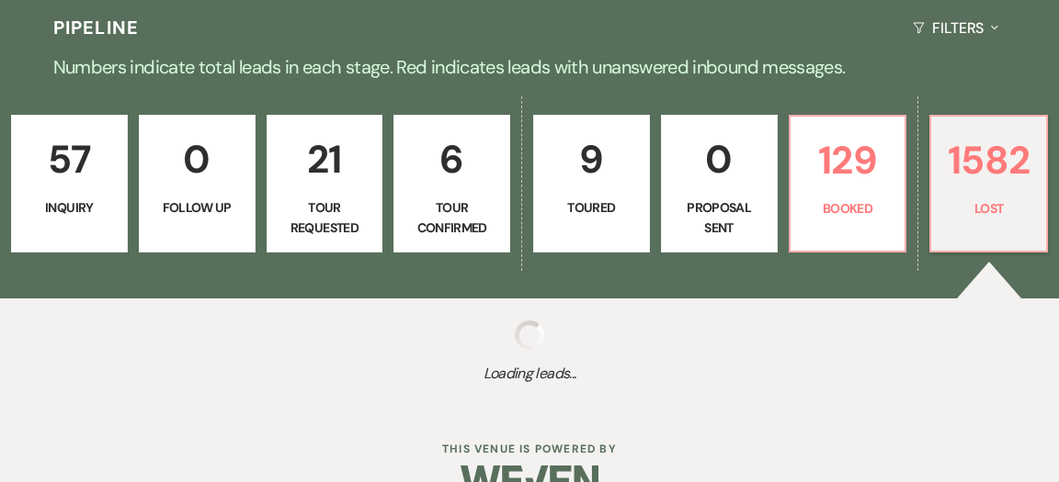
select select "10"
select select "8"
select select "10"
select select "8"
select select "5"
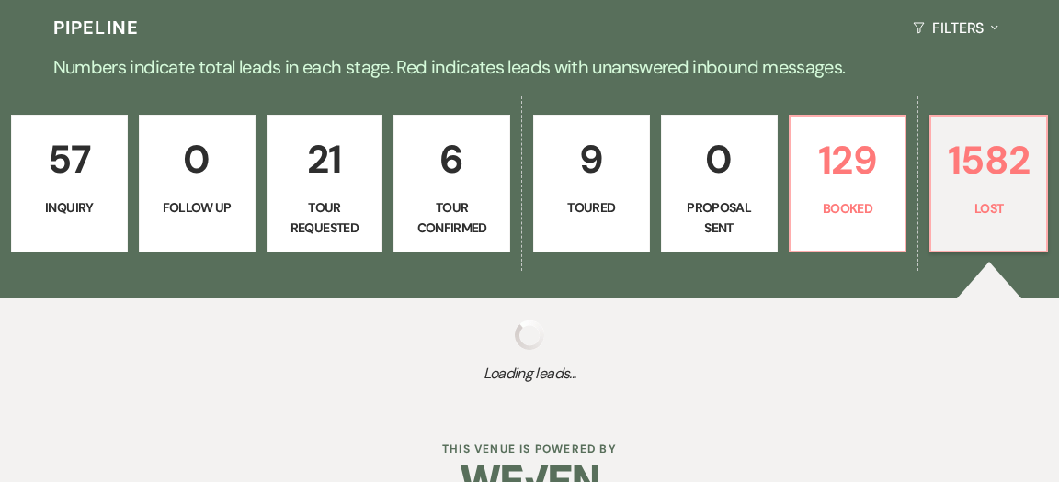
select select "8"
select select "5"
select select "8"
select select "5"
select select "8"
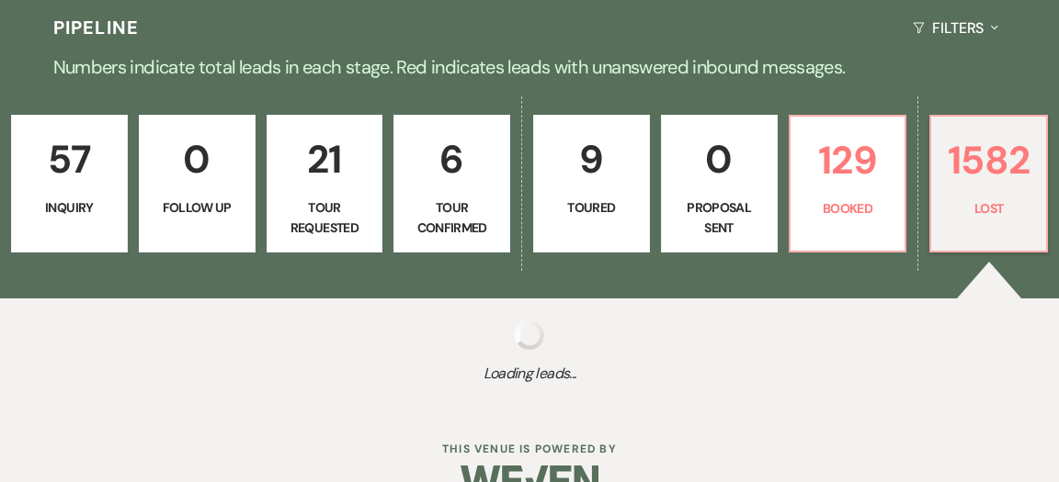
select select "5"
select select "8"
select select "11"
select select "8"
select select "5"
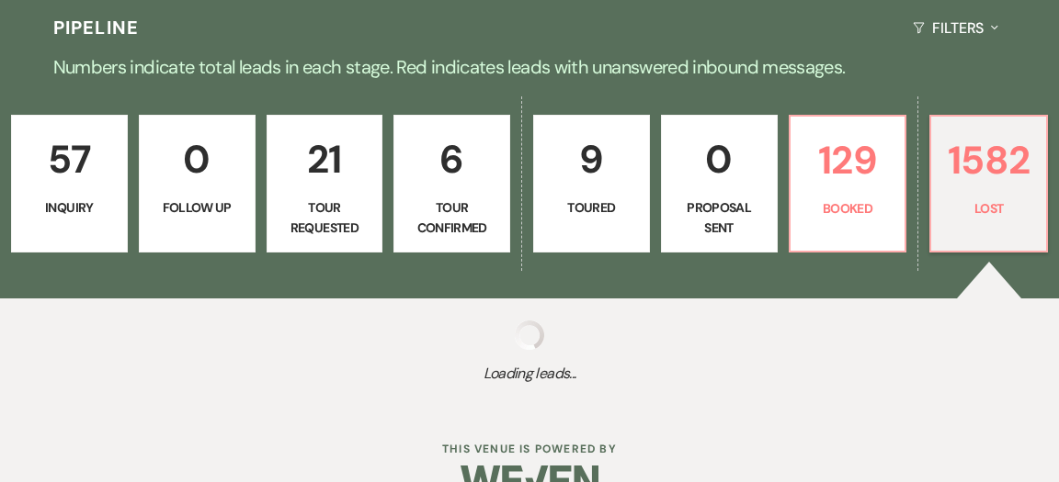
select select "8"
select select "5"
select select "8"
select select "5"
select select "8"
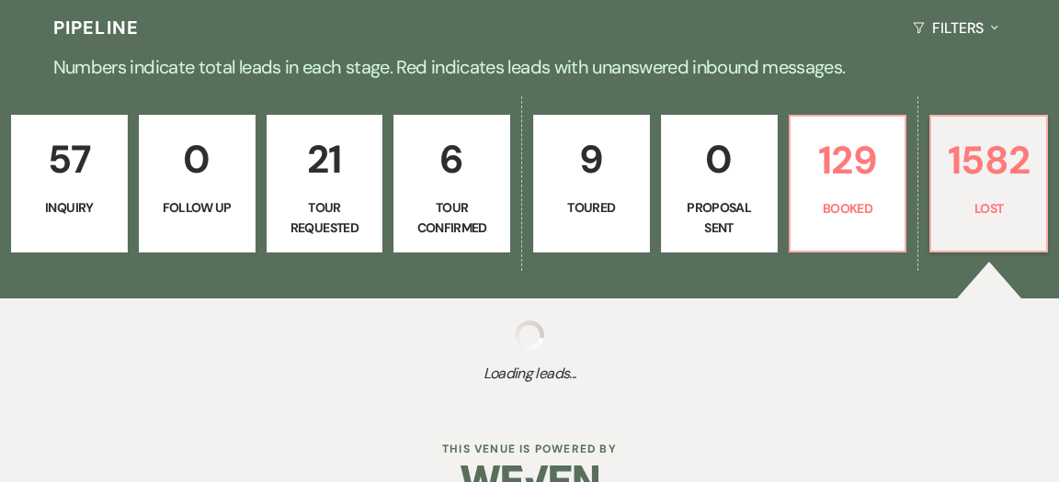
select select "5"
select select "8"
select select "5"
select select "8"
select select "5"
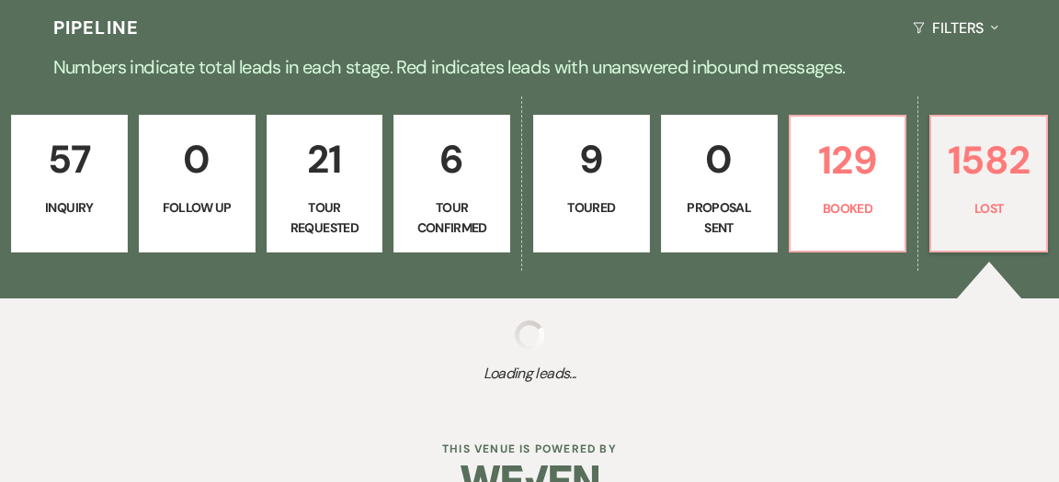
select select "8"
select select "5"
select select "8"
select select "5"
select select "8"
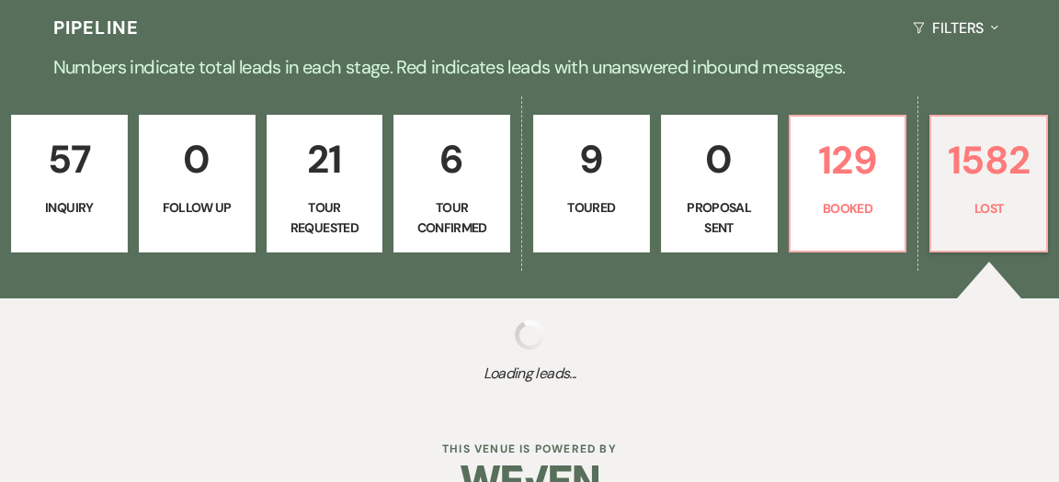
select select "5"
select select "8"
select select "5"
select select "8"
select select "10"
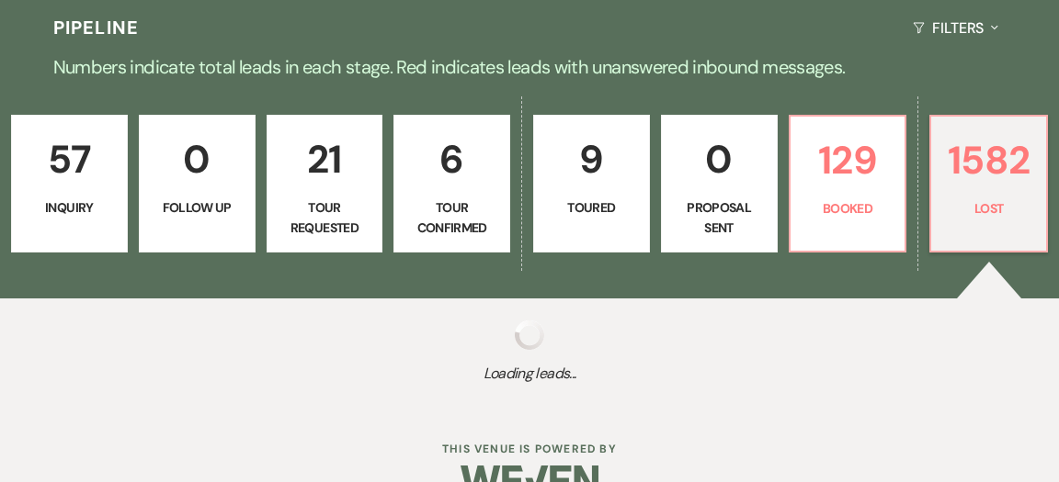
select select "8"
select select "5"
select select "8"
select select "5"
select select "8"
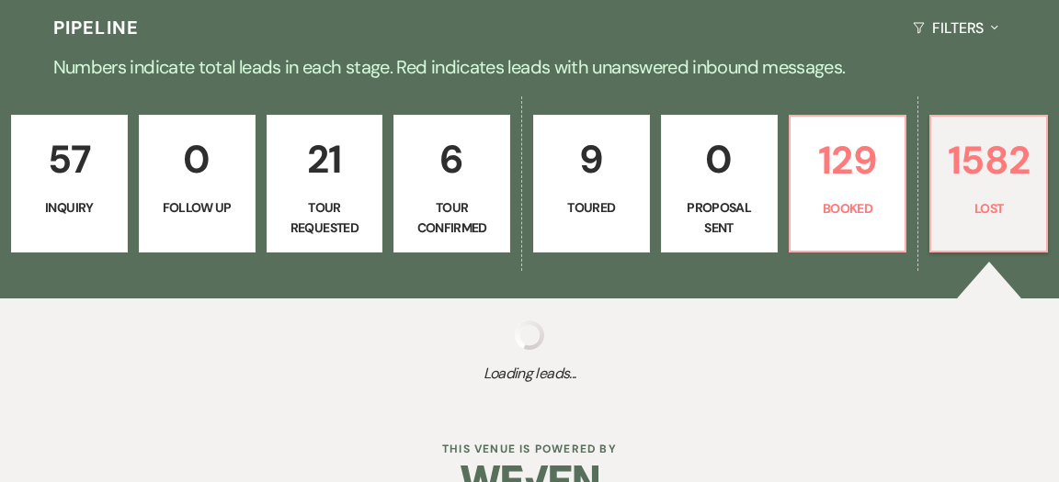
select select "5"
select select "8"
select select "5"
select select "8"
select select "10"
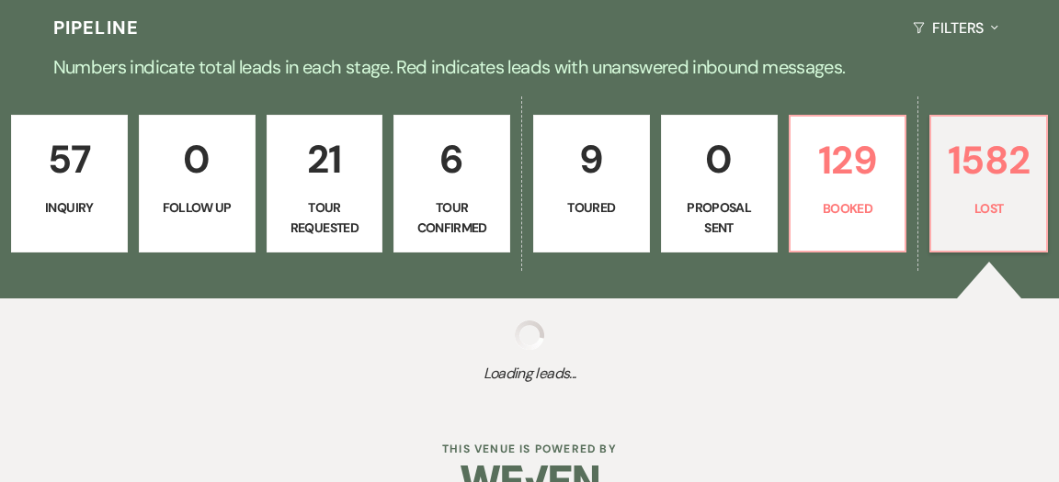
select select "8"
select select "10"
select select "8"
select select "1"
select select "8"
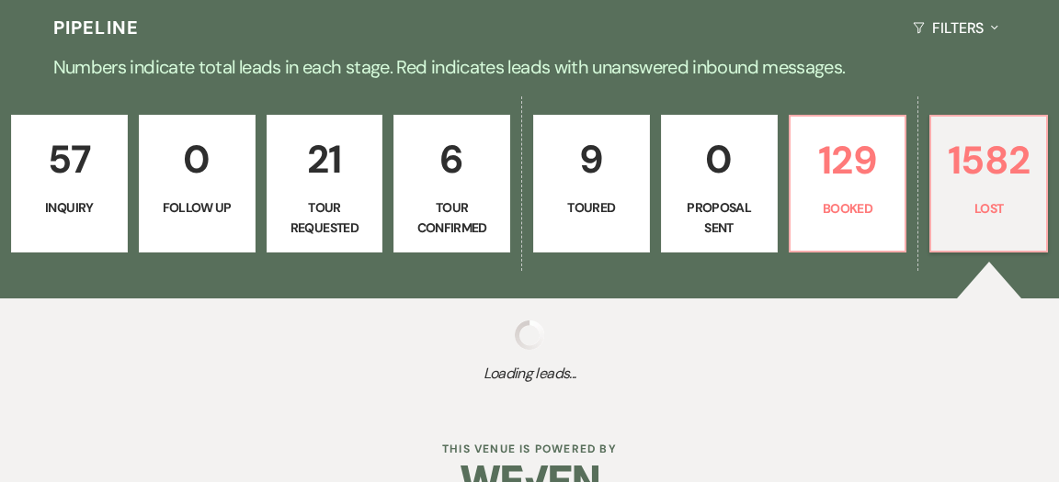
select select "5"
select select "8"
select select "1"
select select "8"
select select "5"
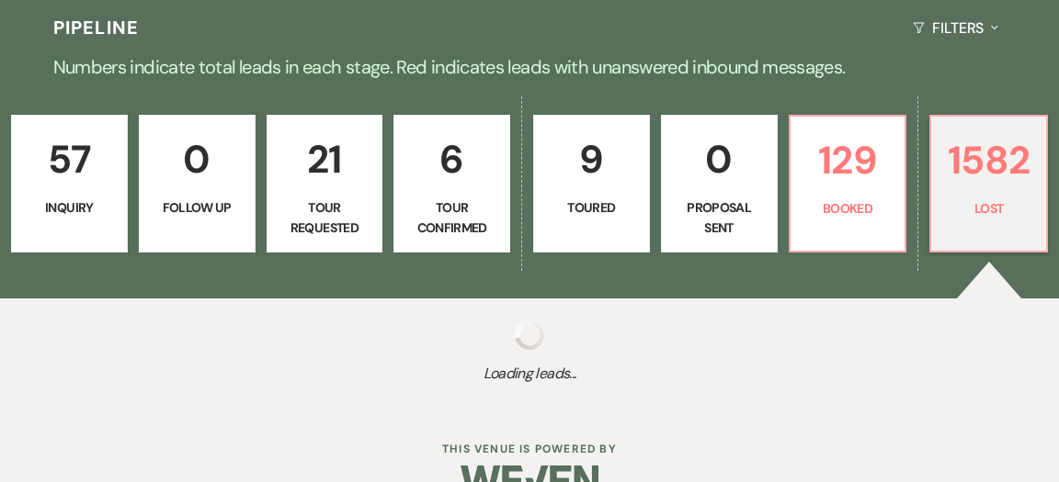
select select "8"
select select "5"
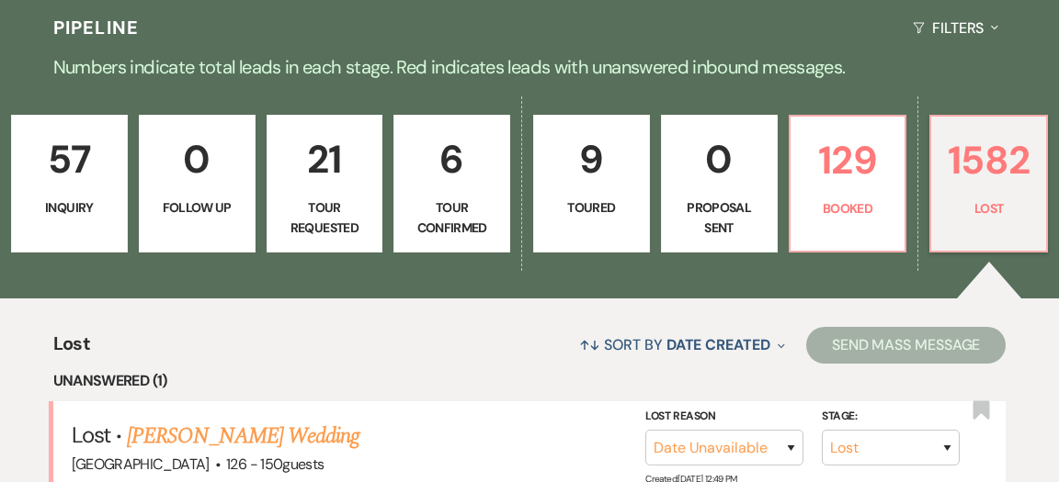
scroll to position [484, 0]
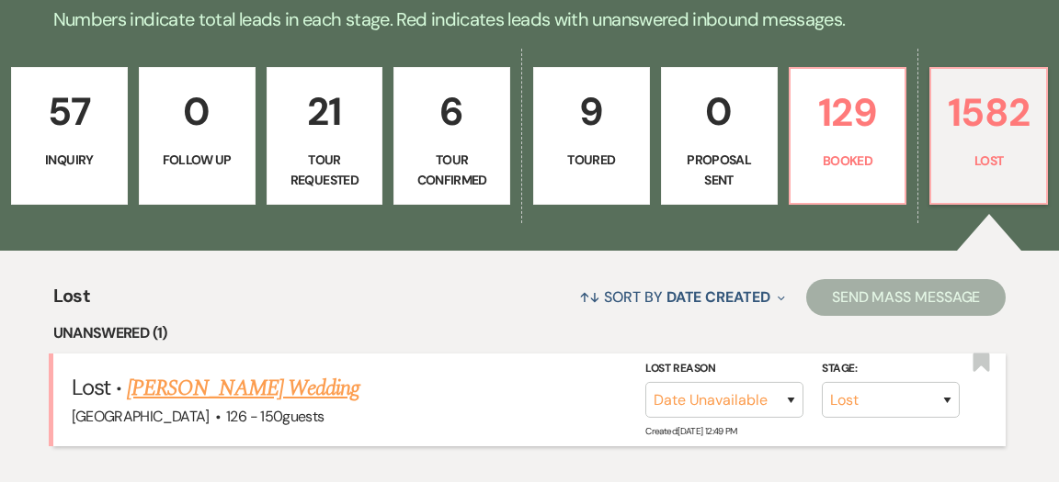
click at [317, 372] on link "[PERSON_NAME] Wedding" at bounding box center [243, 388] width 233 height 33
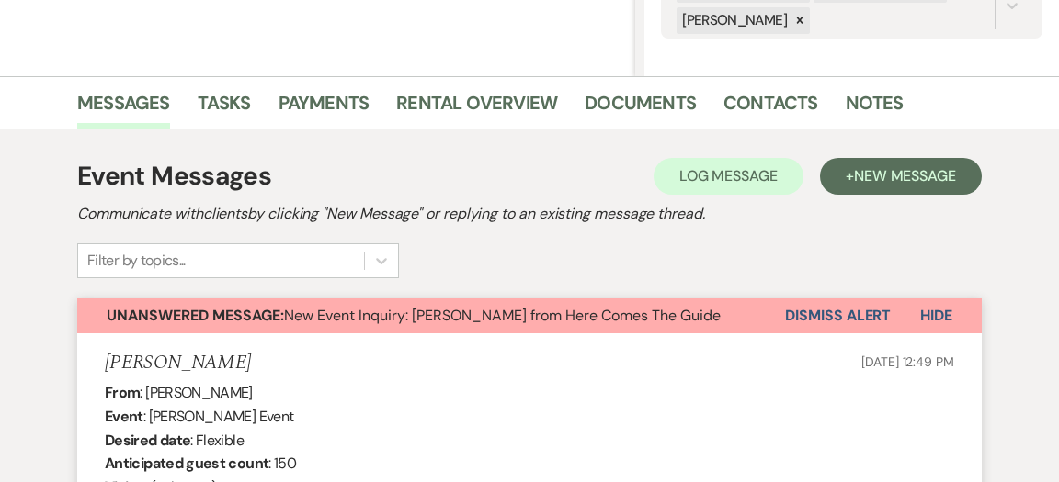
scroll to position [386, 0]
click at [825, 317] on button "Dismiss Alert" at bounding box center [838, 315] width 106 height 35
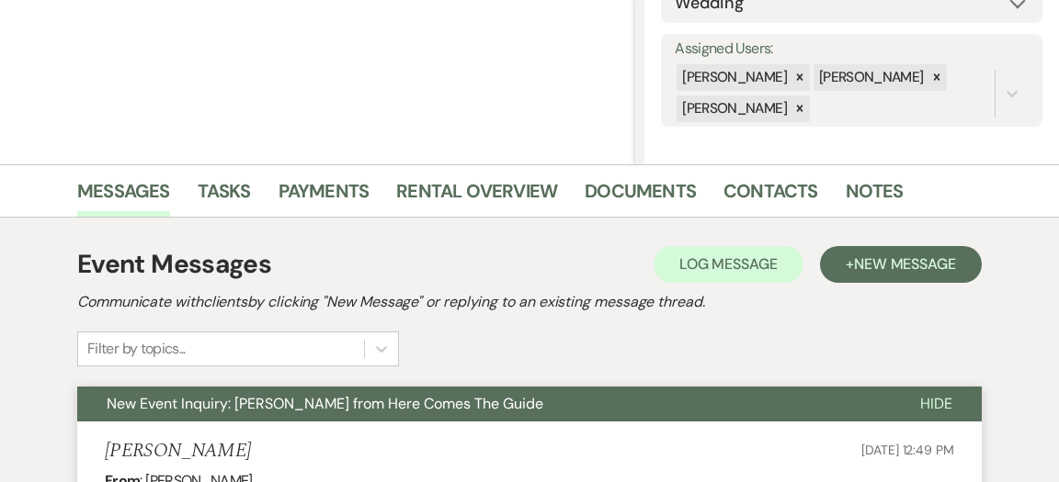
scroll to position [0, 0]
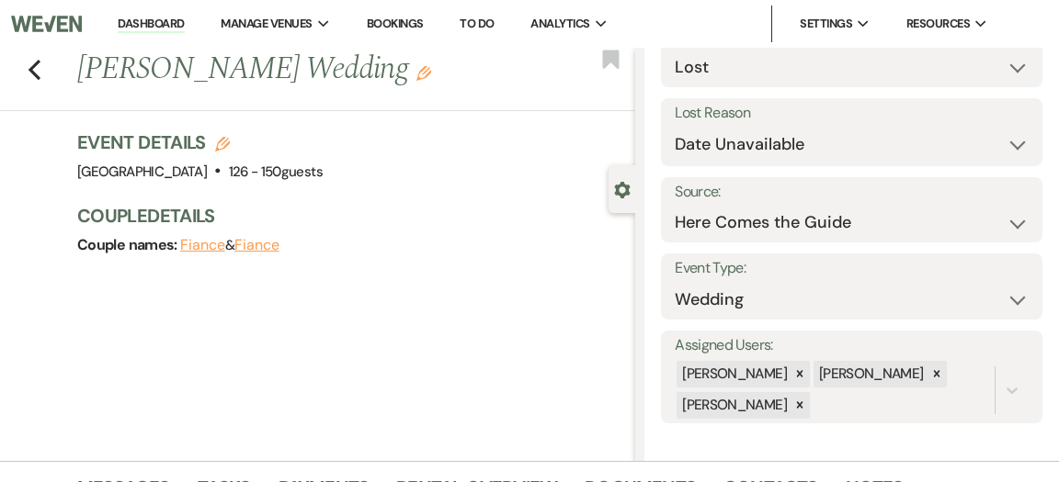
click at [139, 25] on link "Dashboard" at bounding box center [151, 24] width 66 height 17
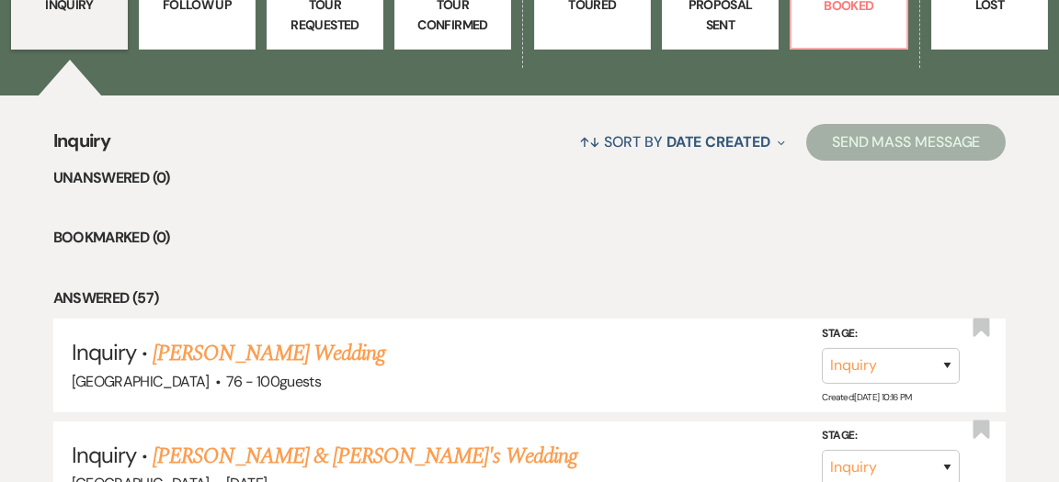
scroll to position [515, 0]
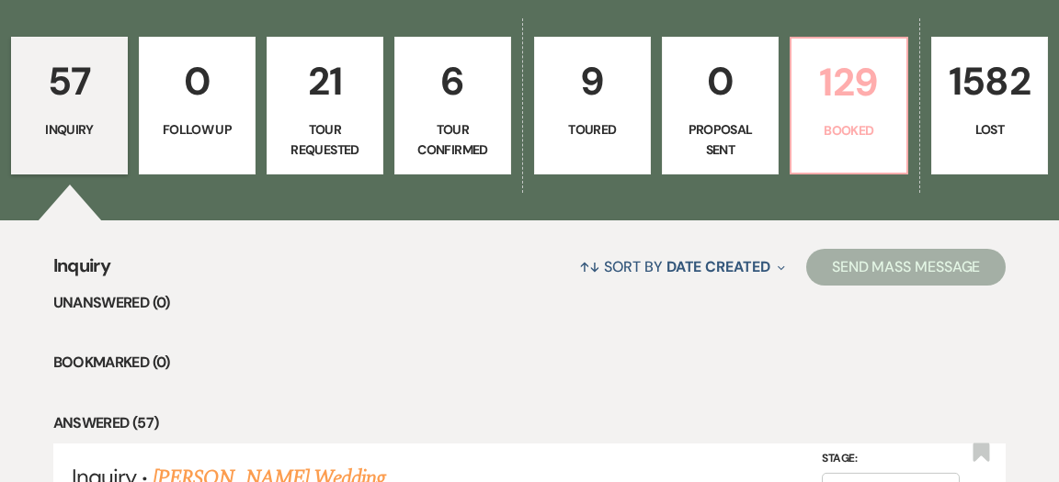
click at [894, 58] on p "129" at bounding box center [848, 82] width 93 height 62
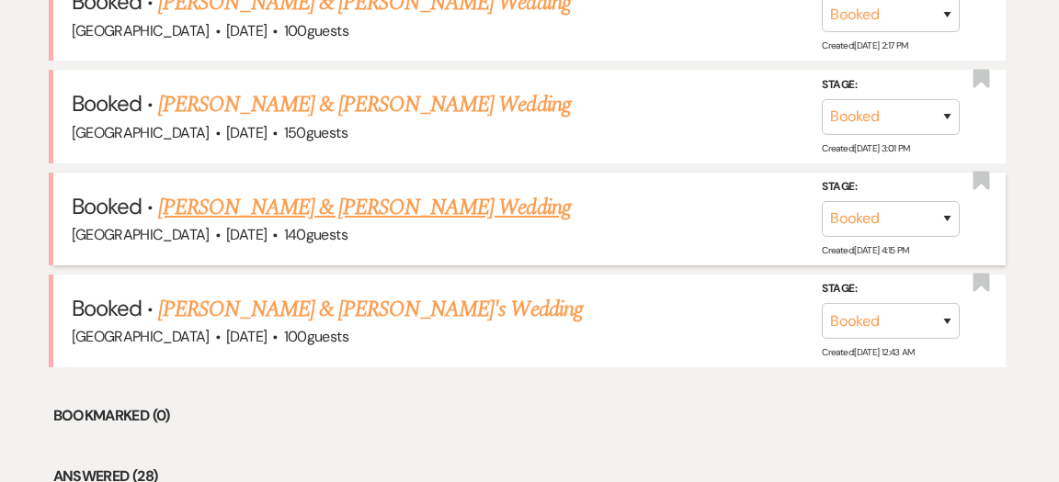
scroll to position [875, 0]
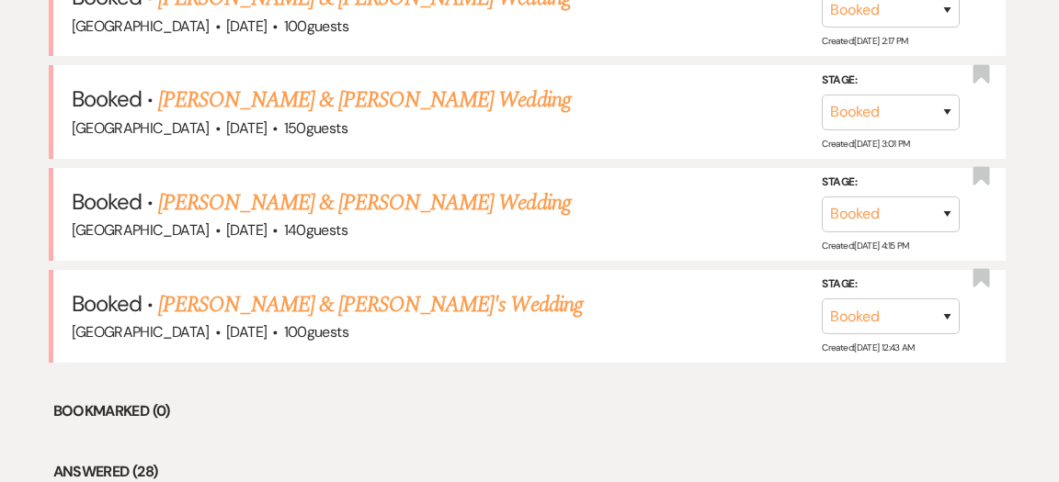
click at [221, 187] on link "[PERSON_NAME] & [PERSON_NAME] Wedding" at bounding box center [364, 203] width 412 height 33
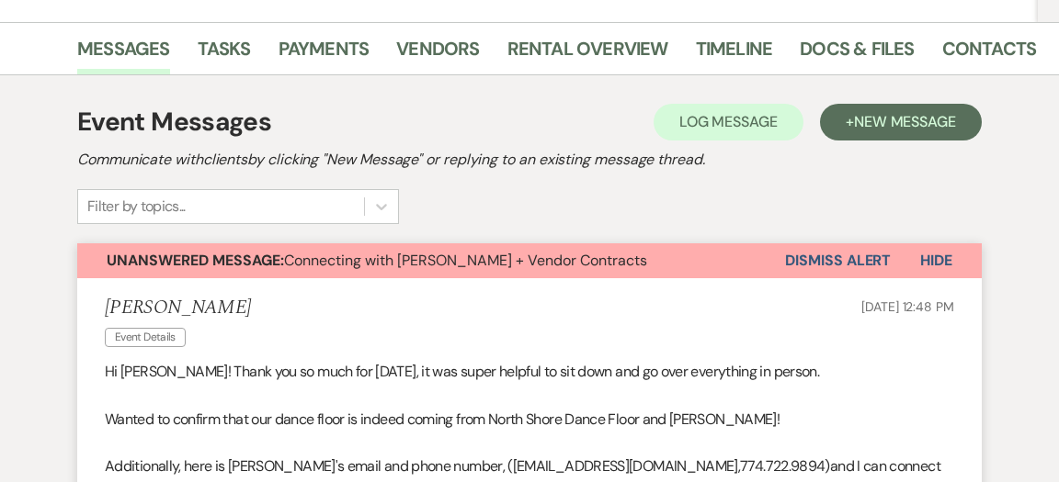
scroll to position [364, 0]
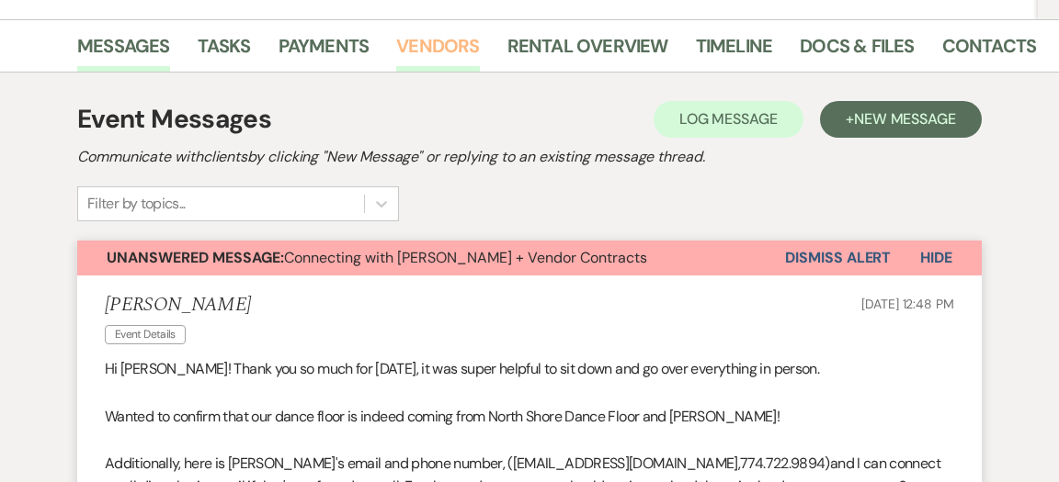
click at [405, 44] on link "Vendors" at bounding box center [437, 51] width 83 height 40
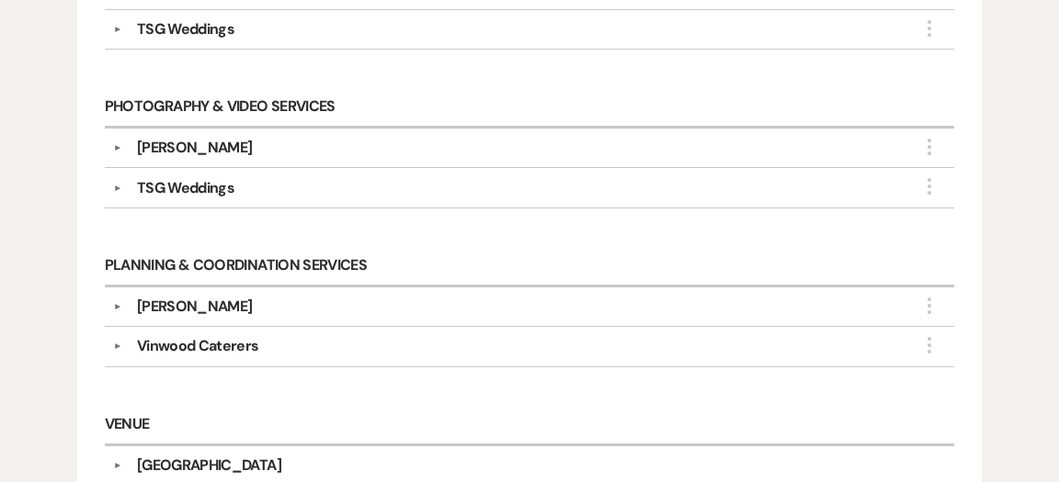
scroll to position [1396, 0]
click at [118, 183] on button "▼" at bounding box center [118, 187] width 22 height 9
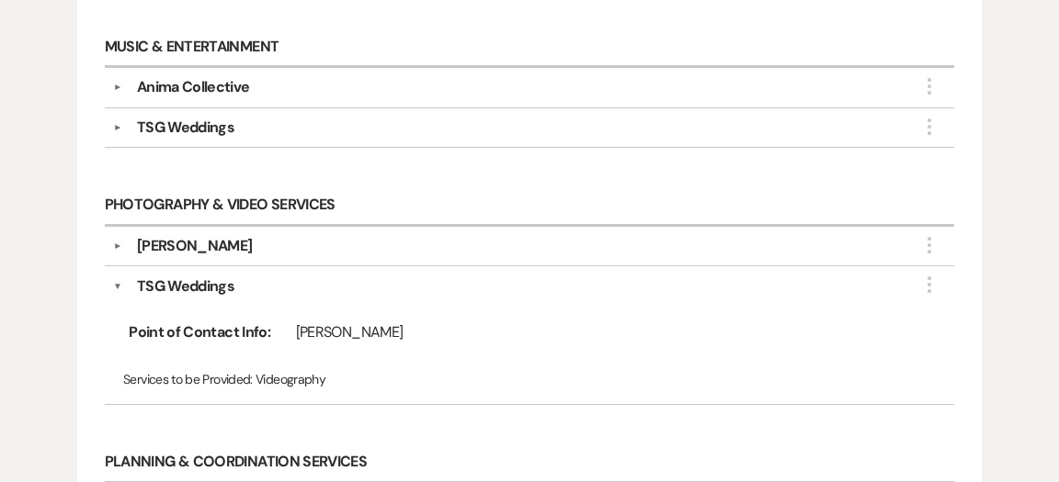
scroll to position [1286, 0]
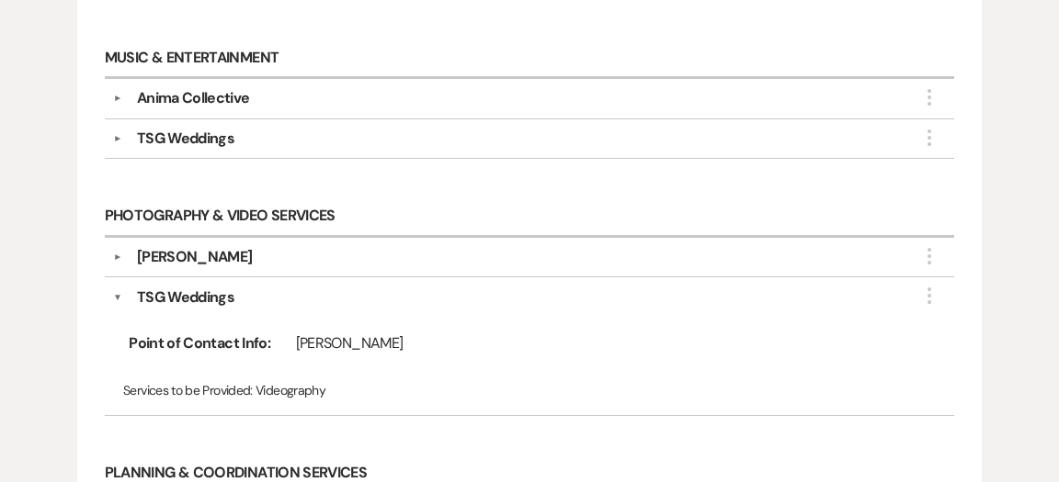
click at [115, 134] on button "▼" at bounding box center [118, 138] width 22 height 9
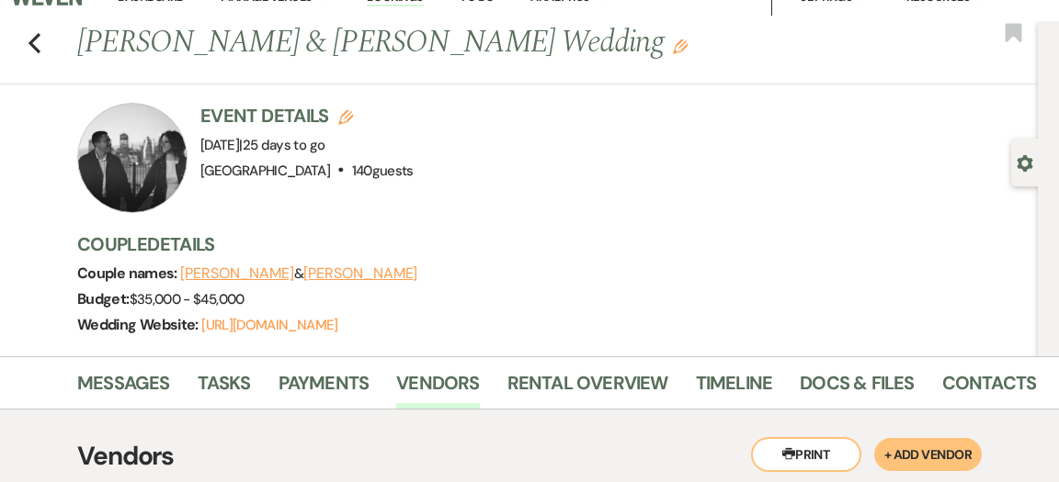
scroll to position [0, 0]
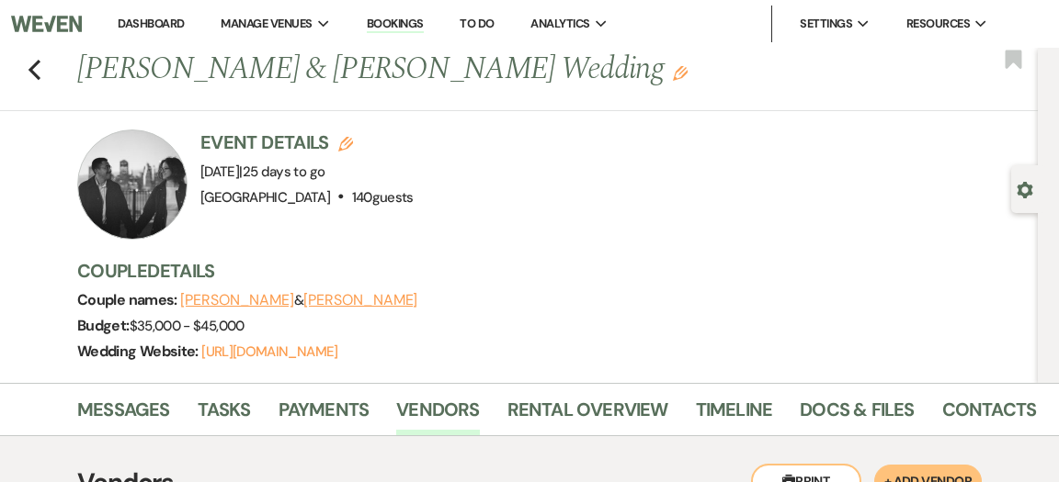
click at [131, 24] on link "Dashboard" at bounding box center [151, 24] width 66 height 16
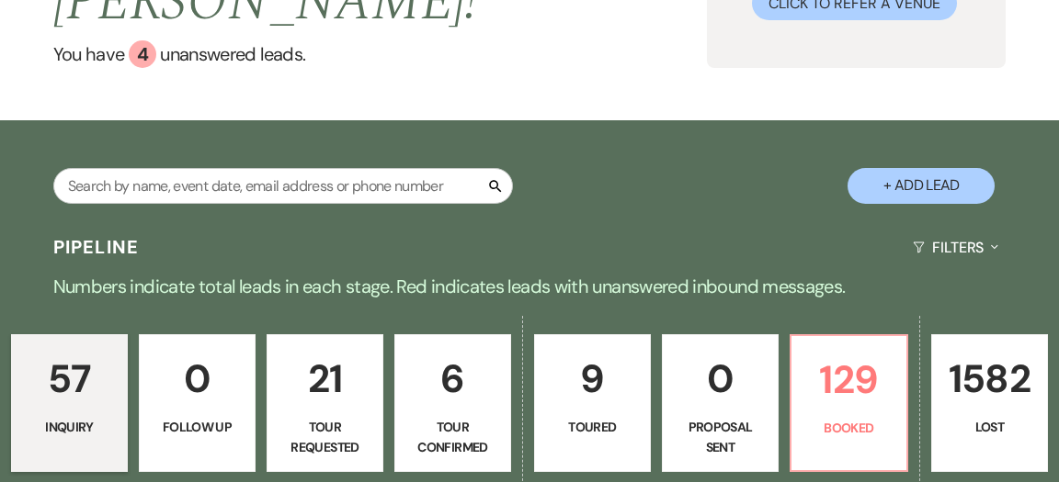
scroll to position [217, 0]
click at [828, 349] on p "129" at bounding box center [848, 380] width 93 height 62
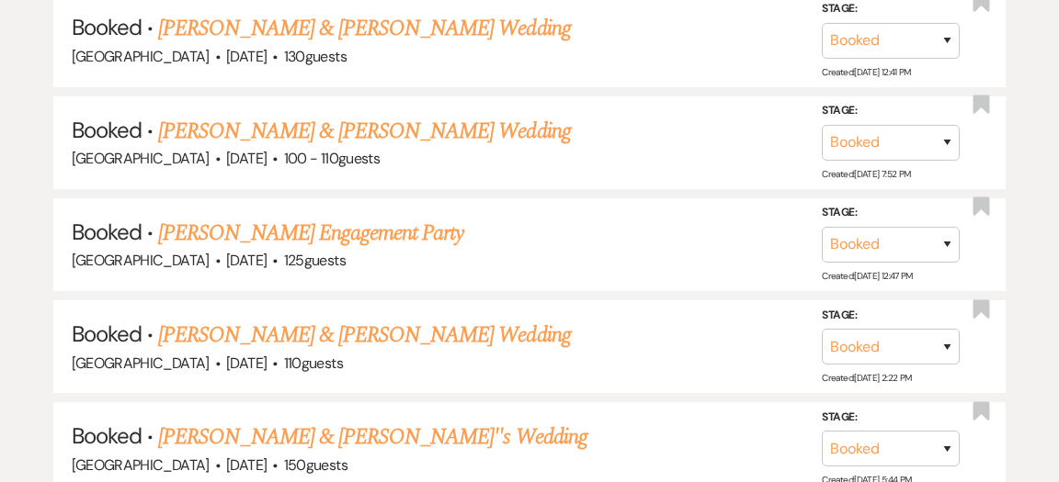
scroll to position [8273, 0]
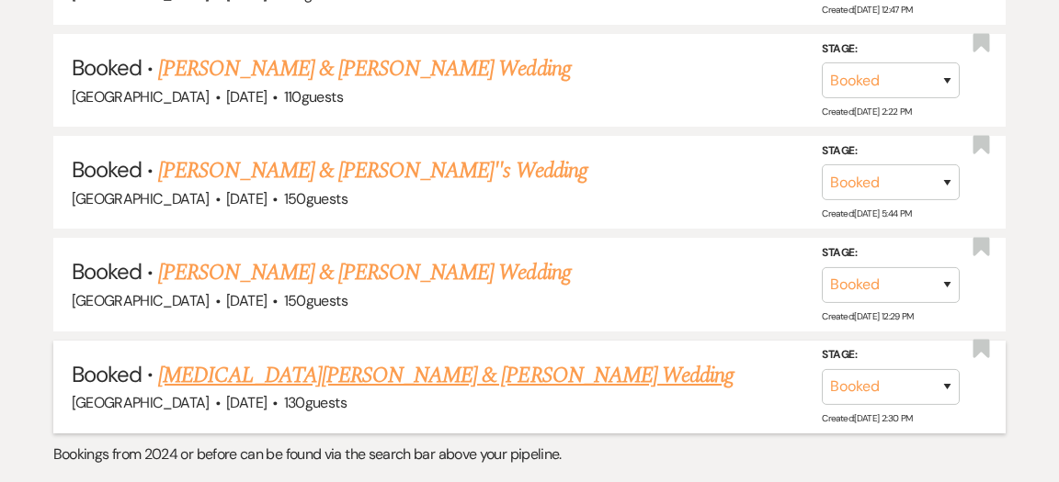
click at [282, 359] on link "[MEDICAL_DATA][PERSON_NAME] & [PERSON_NAME] Wedding" at bounding box center [445, 375] width 575 height 33
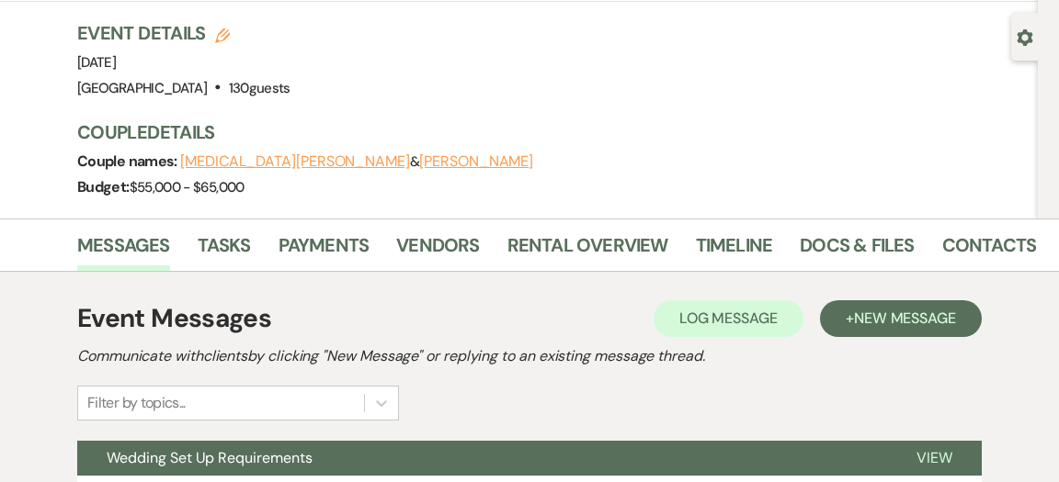
scroll to position [149, 0]
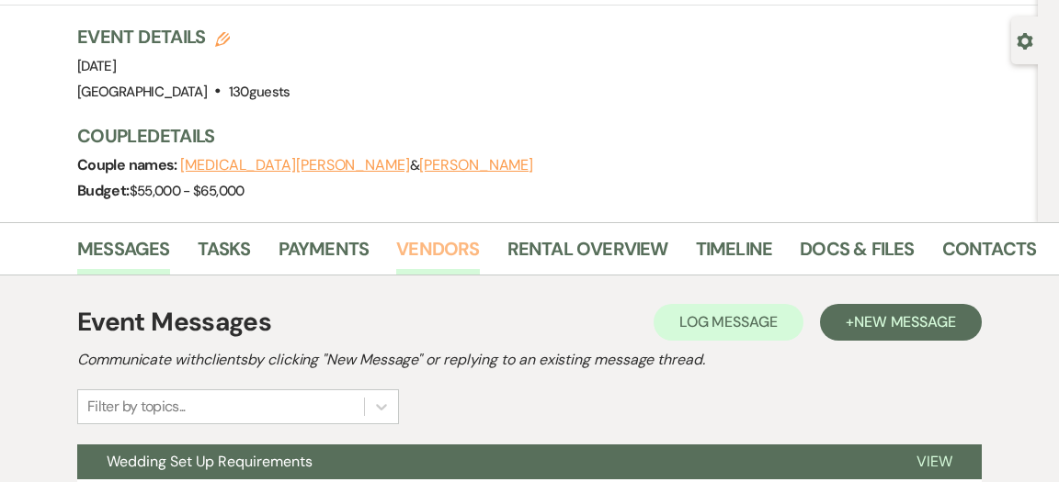
click at [437, 234] on link "Vendors" at bounding box center [437, 254] width 83 height 40
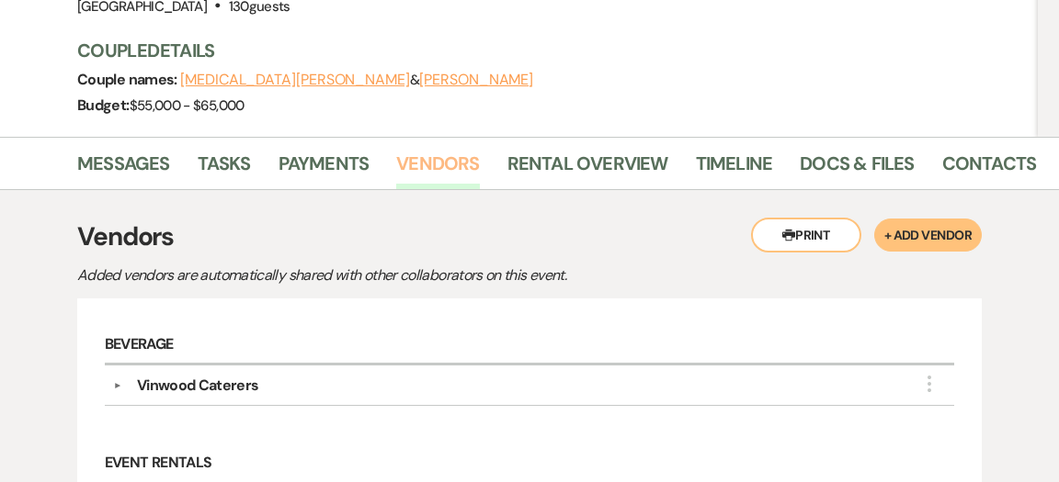
scroll to position [225, 0]
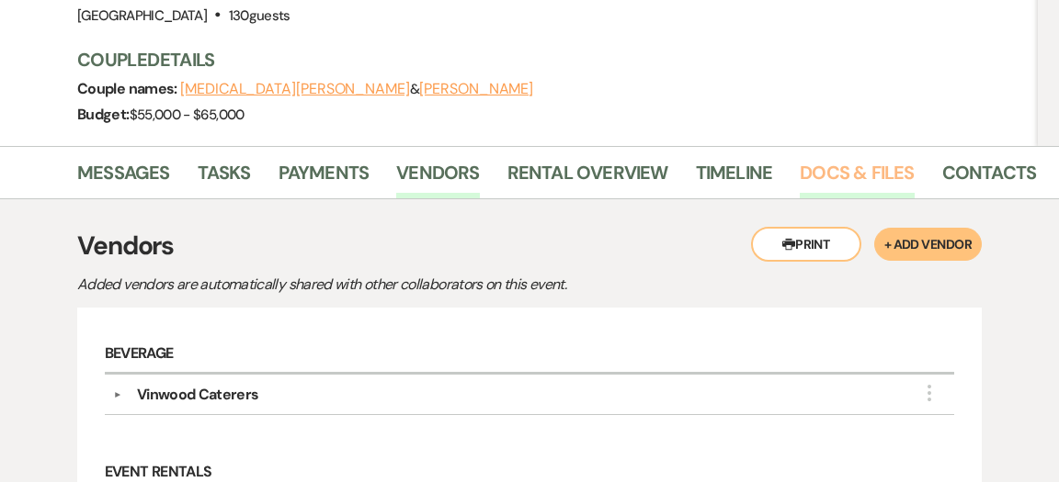
click at [868, 158] on link "Docs & Files" at bounding box center [857, 178] width 114 height 40
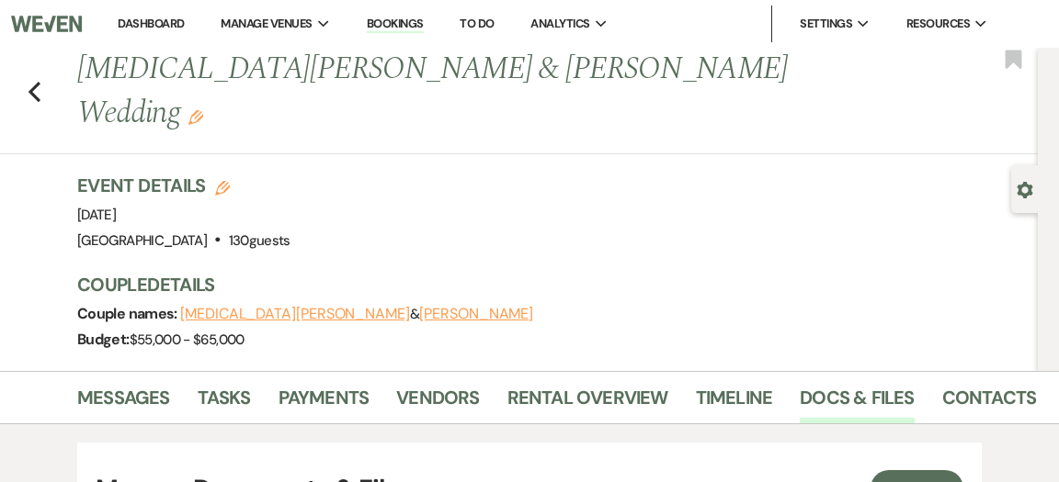
click at [173, 25] on link "Dashboard" at bounding box center [151, 24] width 66 height 16
